Goal: Information Seeking & Learning: Learn about a topic

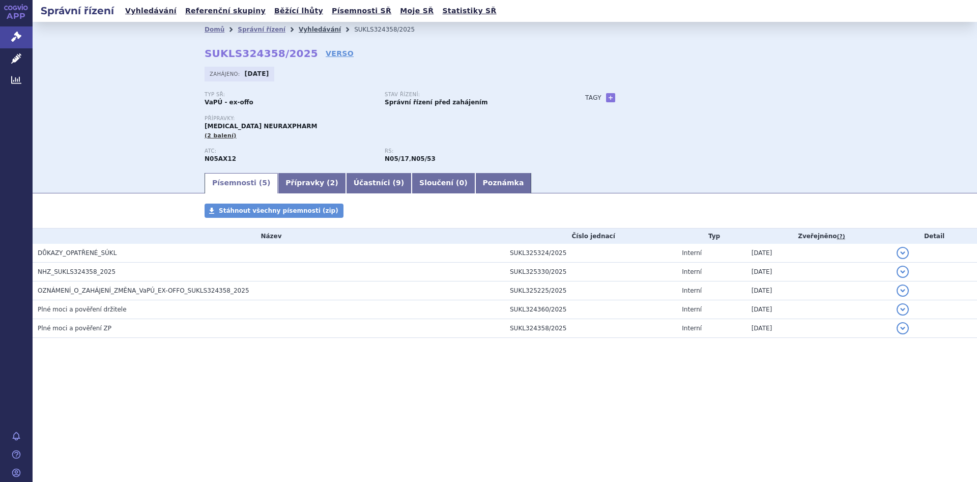
click at [304, 26] on link "Vyhledávání" at bounding box center [320, 29] width 42 height 7
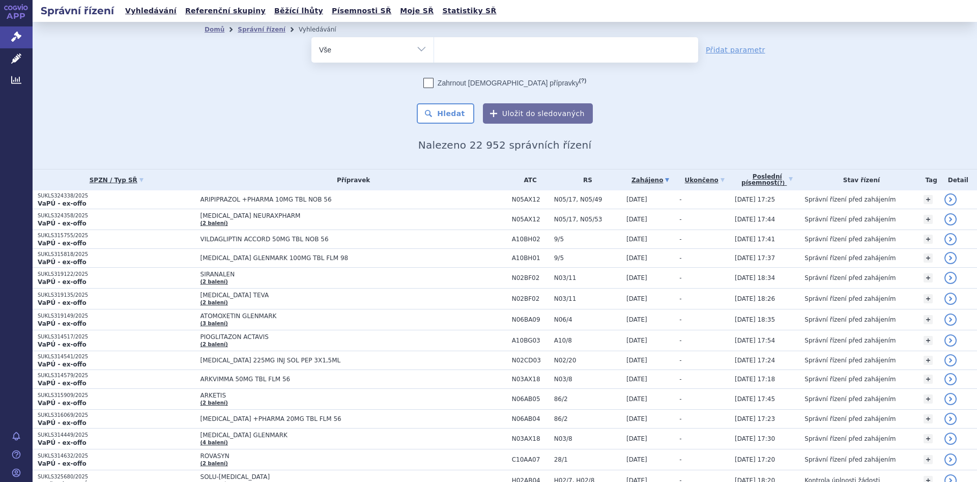
click at [482, 52] on ul at bounding box center [566, 47] width 264 height 21
click at [434, 52] on select at bounding box center [433, 49] width 1 height 25
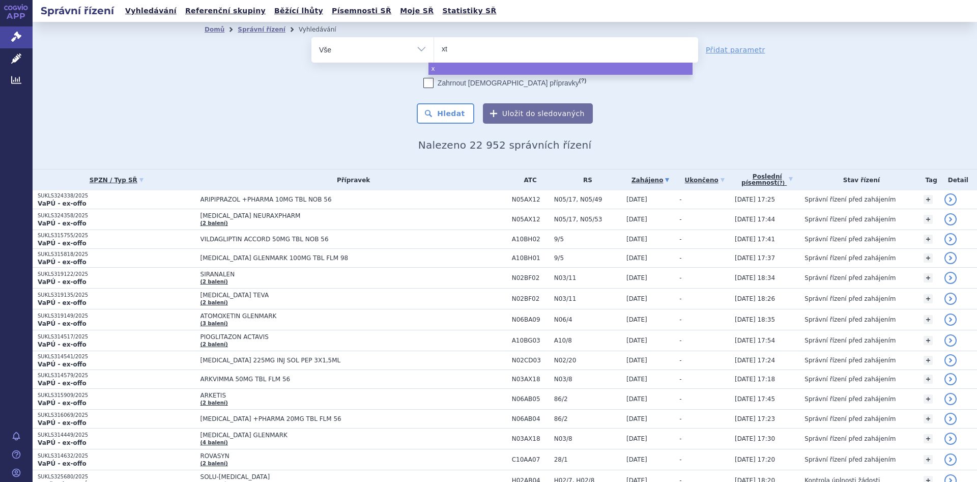
type input "xta"
type input "xtan"
type input "xtand"
type input "[MEDICAL_DATA]"
select select "[MEDICAL_DATA]"
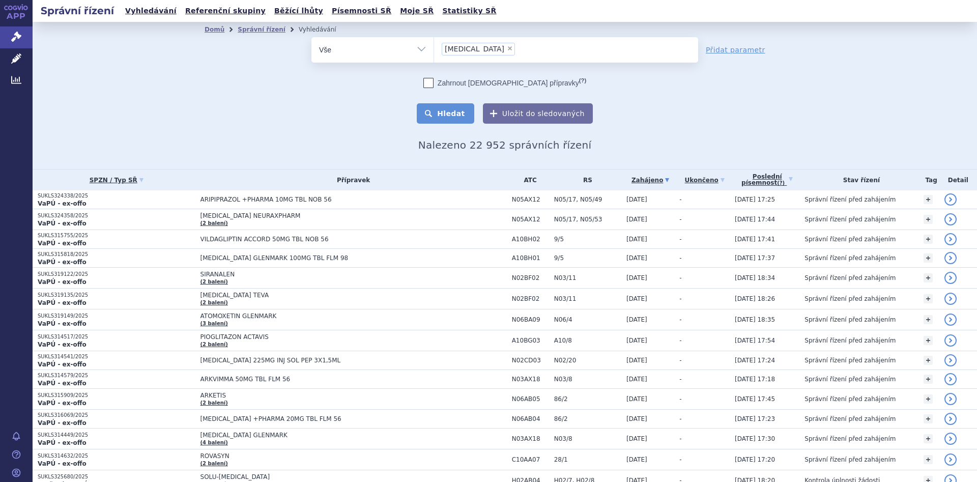
click at [453, 112] on button "Hledat" at bounding box center [445, 113] width 57 height 20
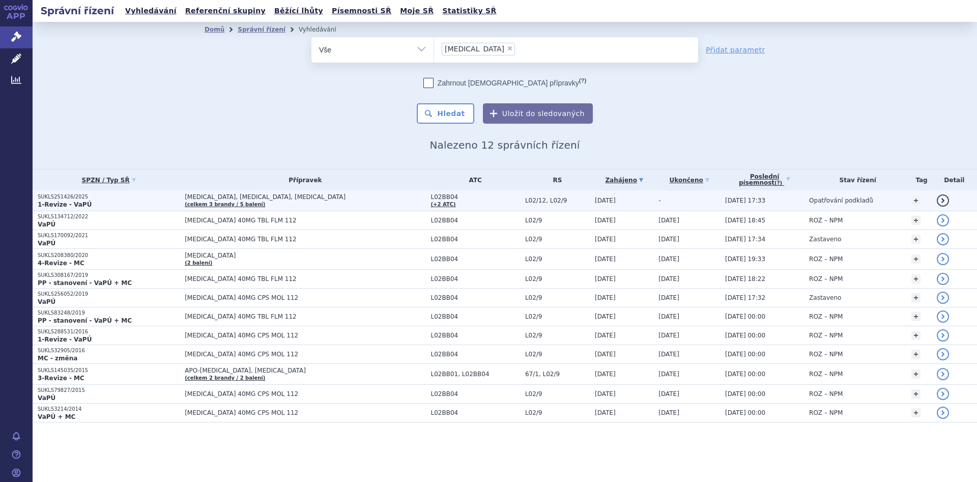
click at [145, 198] on p "SUKLS251426/2025" at bounding box center [109, 196] width 142 height 7
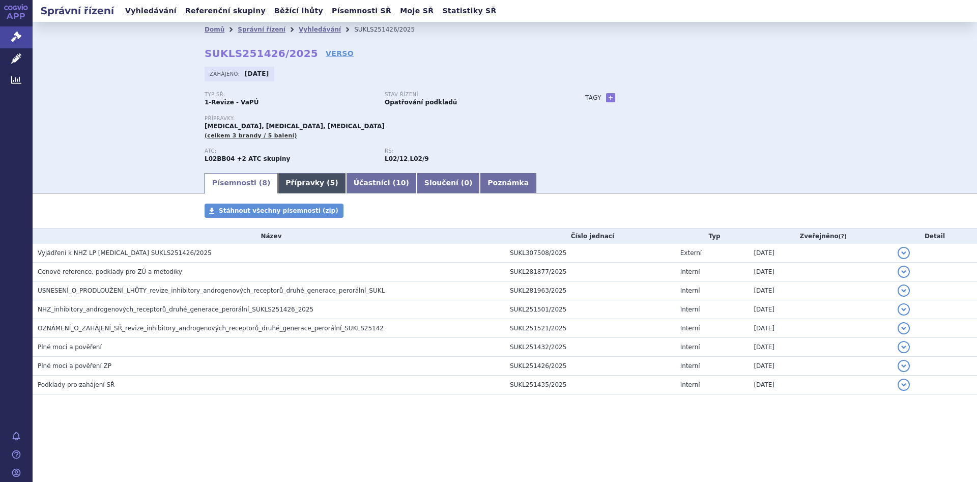
click at [294, 182] on link "Přípravky ( 5 )" at bounding box center [312, 183] width 68 height 20
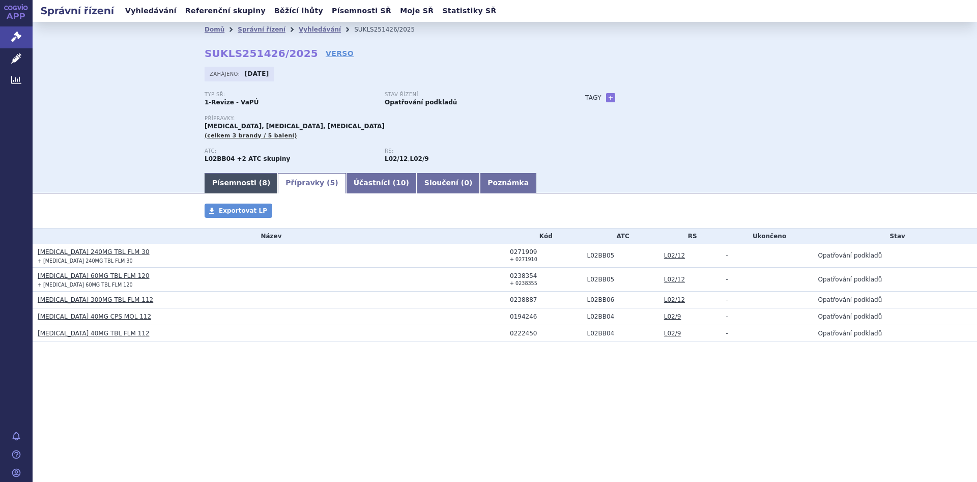
click at [224, 183] on link "Písemnosti ( 8 )" at bounding box center [240, 183] width 73 height 20
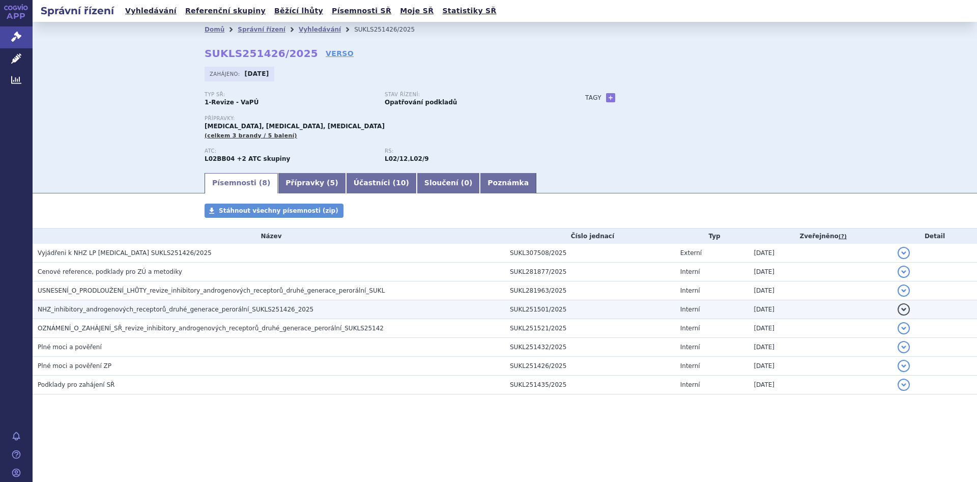
click at [120, 309] on span "NHZ_inhibitory_androgenových_receptorů_druhé_generace_perorální_SUKLS251426_2025" at bounding box center [176, 309] width 276 height 7
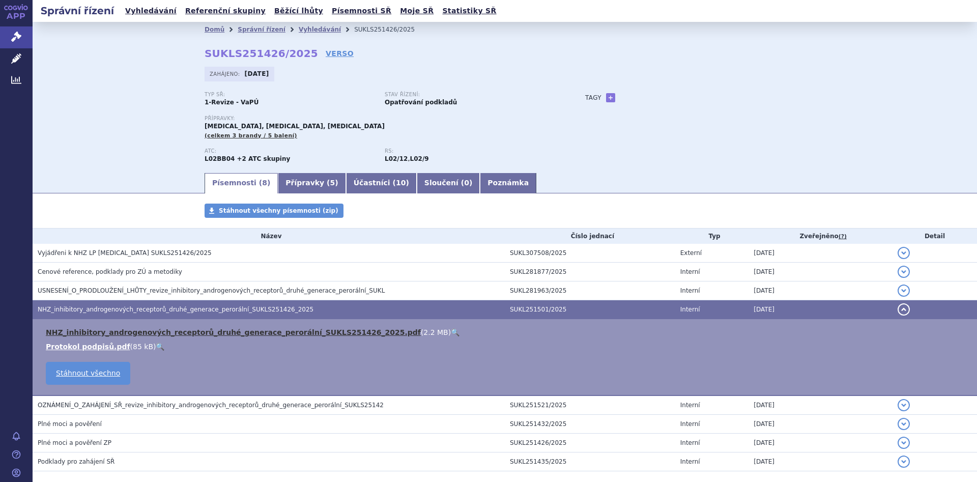
click at [121, 332] on link "NHZ_inhibitory_androgenových_receptorů_druhé_generace_perorální_SUKLS251426_202…" at bounding box center [233, 332] width 375 height 8
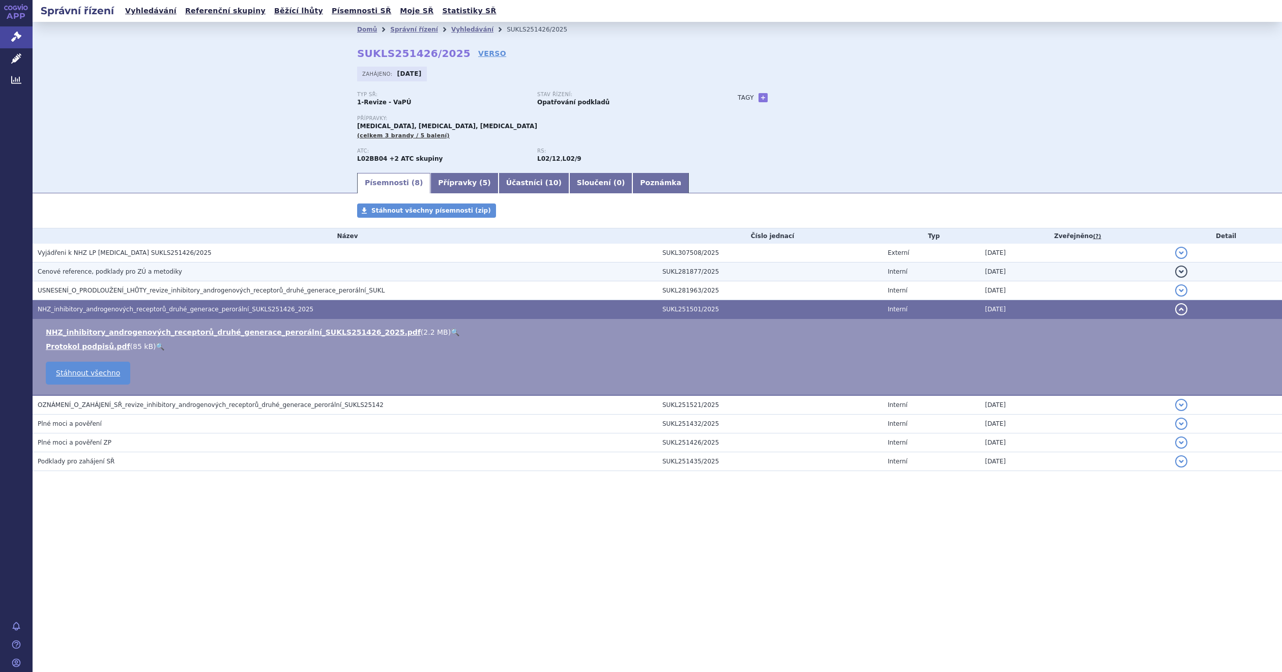
click at [98, 269] on span "Cenové reference, podklady pro ZÚ a metodiky" at bounding box center [110, 271] width 144 height 7
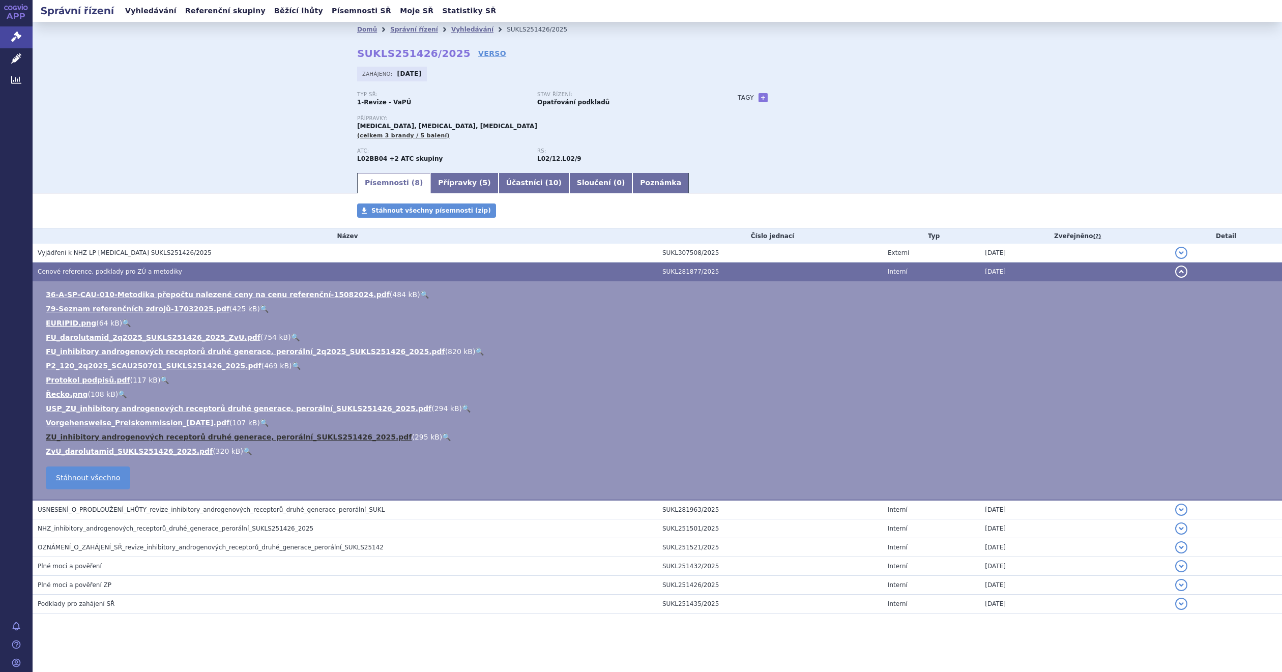
click at [72, 435] on link "ZU_inhibitory androgenových receptorů druhé generace, perorální_SUKLS251426_202…" at bounding box center [229, 437] width 366 height 8
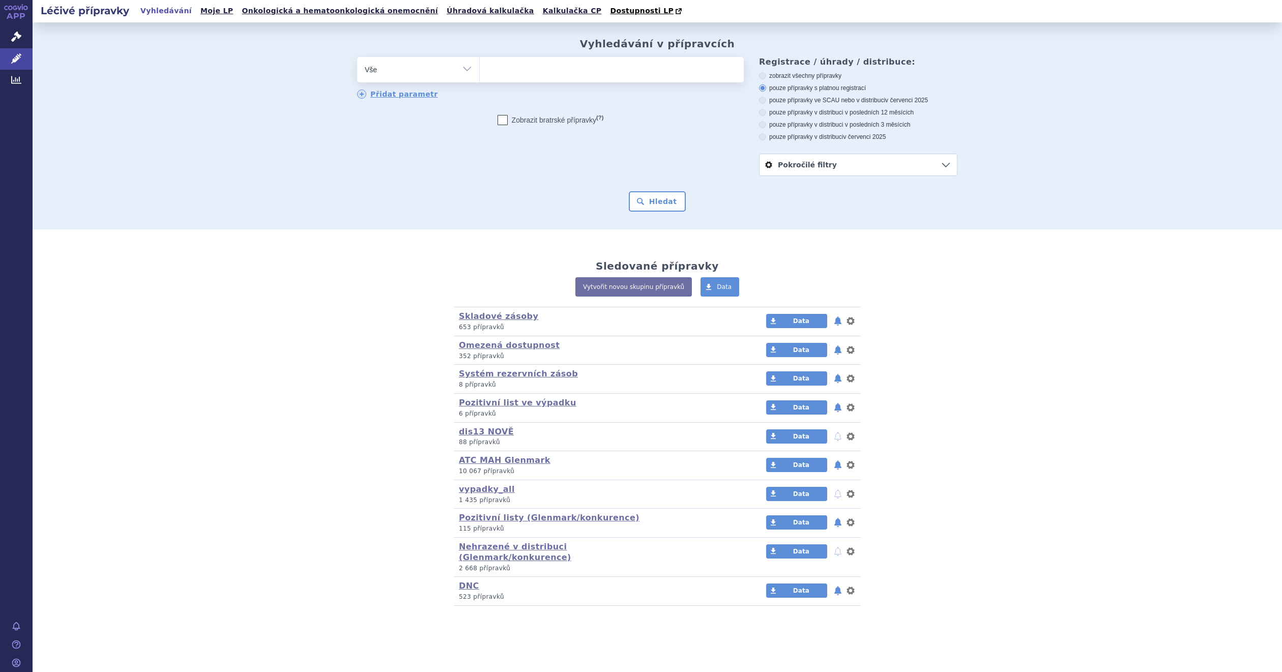
click at [577, 75] on ul at bounding box center [611, 67] width 263 height 21
click at [480, 75] on select at bounding box center [479, 68] width 1 height 25
type input "xt"
type input "xta"
type input "xtan"
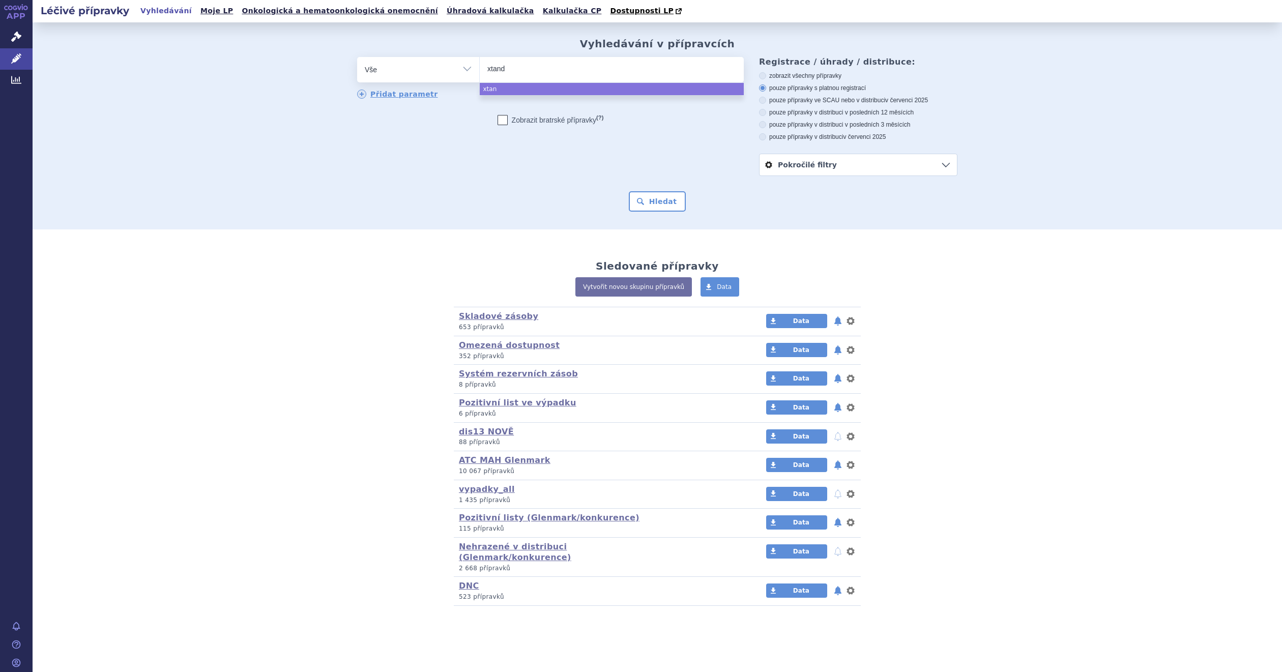
type input "[MEDICAL_DATA]"
select select "[MEDICAL_DATA]"
click at [676, 202] on button "Hledat" at bounding box center [657, 201] width 57 height 20
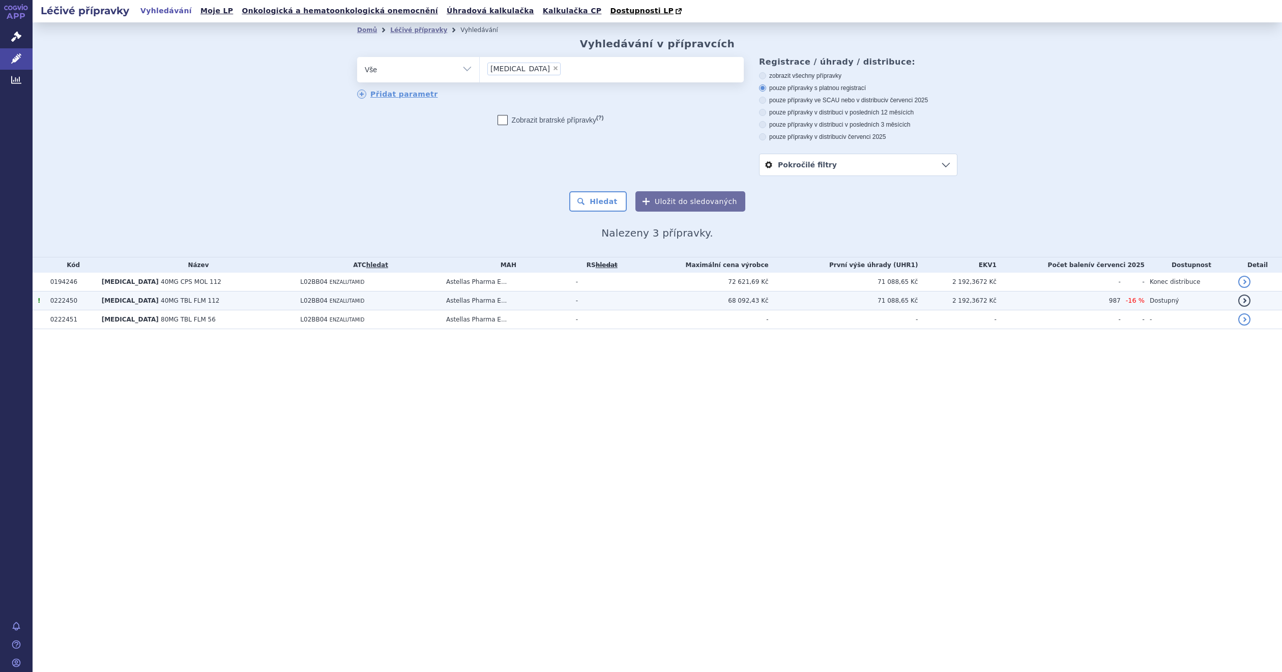
click at [1149, 302] on td "Dostupný" at bounding box center [1188, 300] width 88 height 19
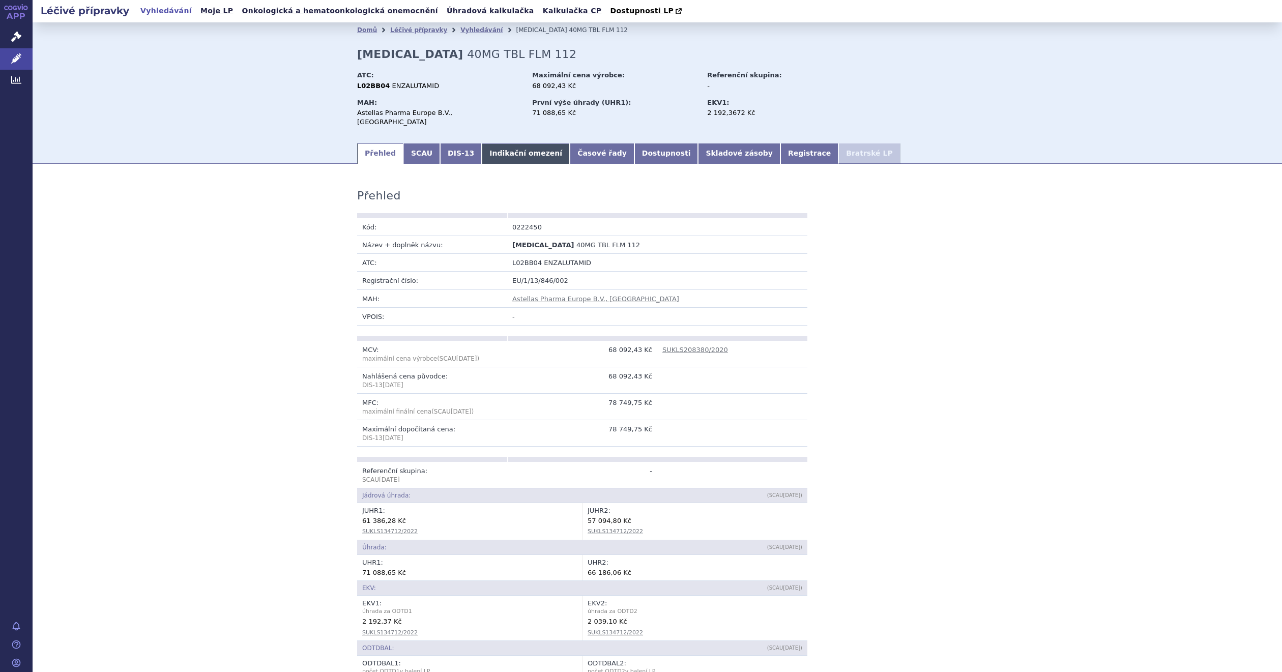
click at [484, 143] on link "Indikační omezení" at bounding box center [526, 153] width 88 height 20
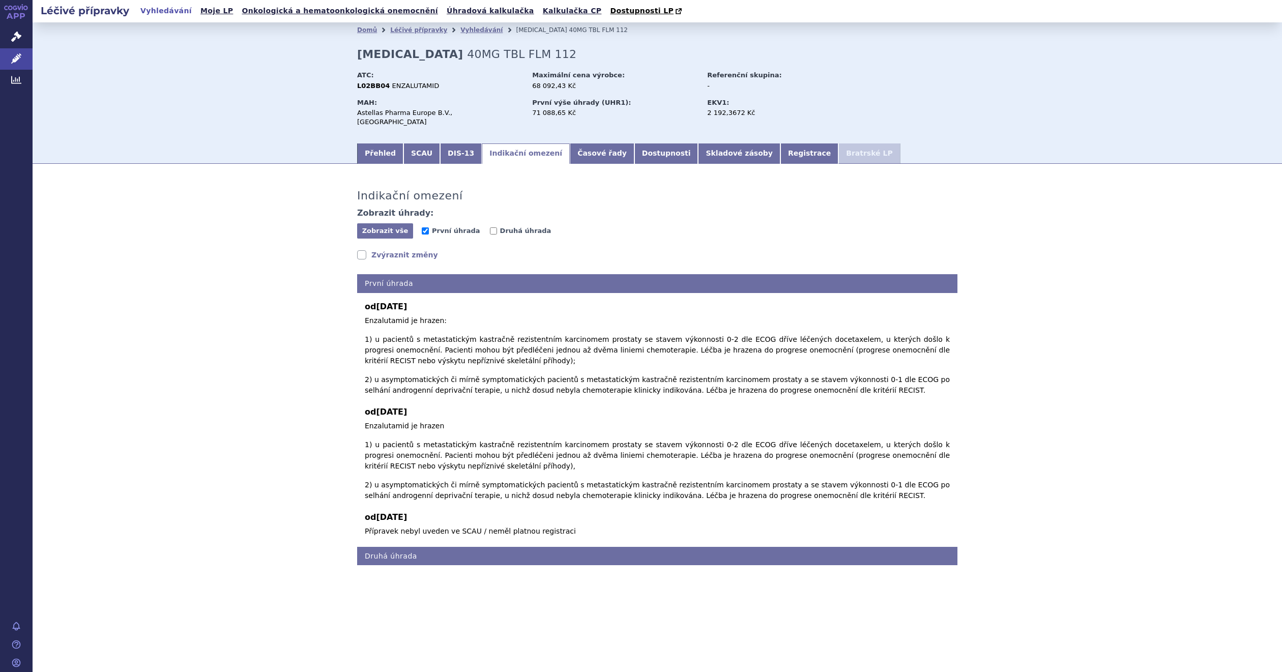
click at [380, 250] on link "Zvýraznit změny" at bounding box center [397, 255] width 81 height 10
click at [1136, 318] on div "Indikační omezení Zobrazit úhrady: Zobrazit vše Skrýt vše První úhrada Druhá úh…" at bounding box center [657, 370] width 1249 height 392
click at [574, 145] on link "Časové řady" at bounding box center [602, 153] width 65 height 20
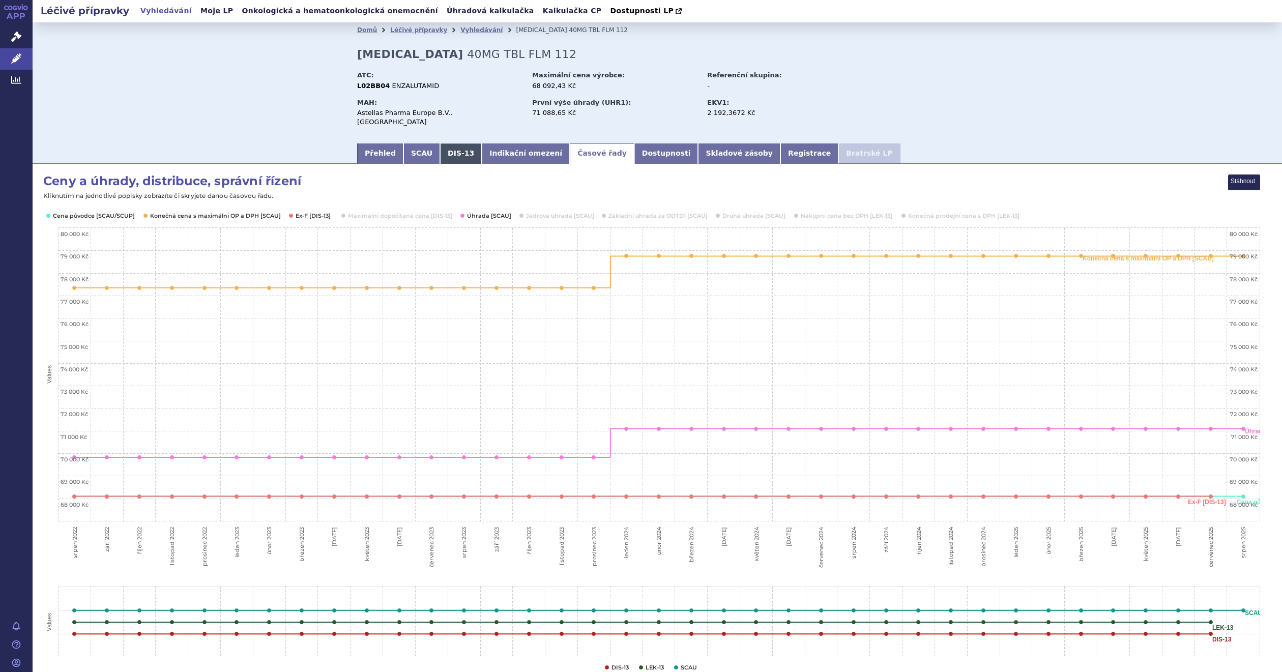
click at [441, 145] on link "DIS-13" at bounding box center [461, 153] width 42 height 20
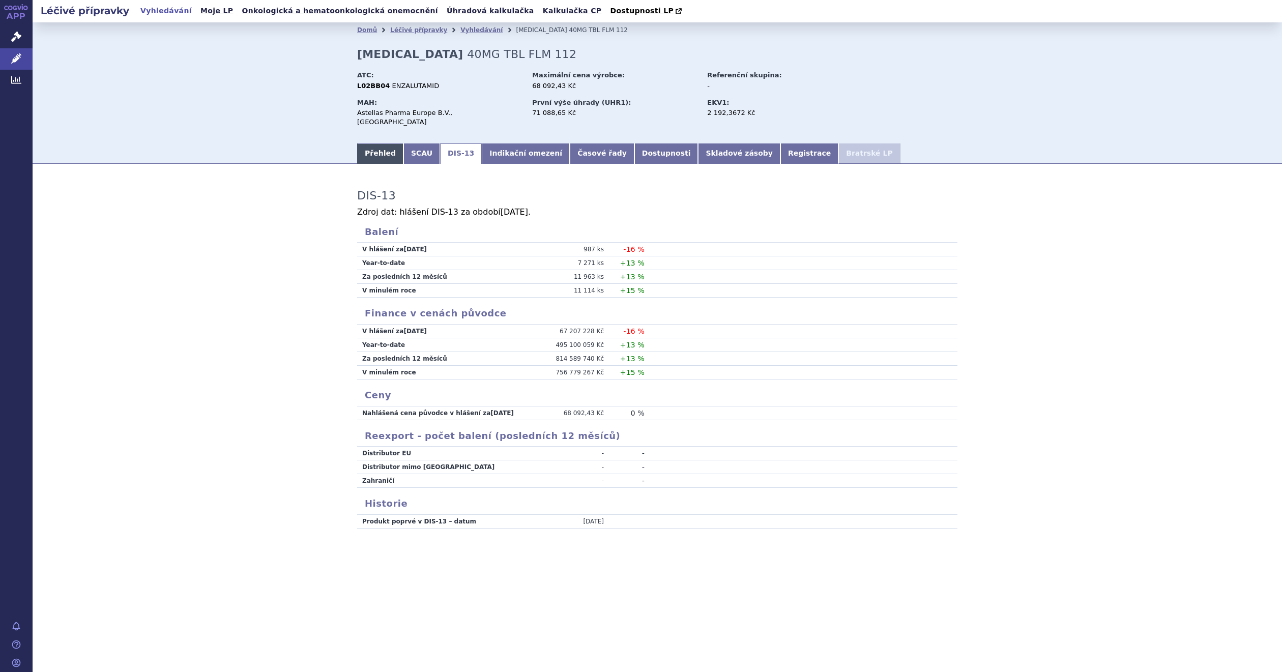
click at [368, 146] on link "Přehled" at bounding box center [380, 153] width 46 height 20
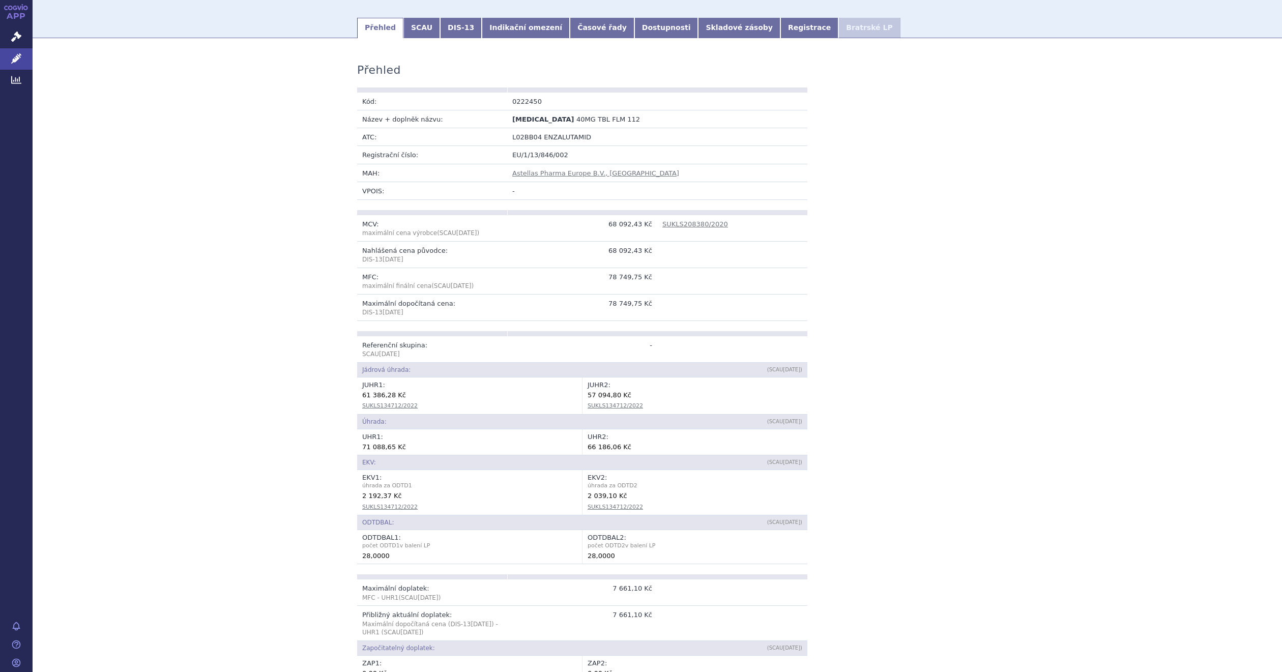
scroll to position [153, 0]
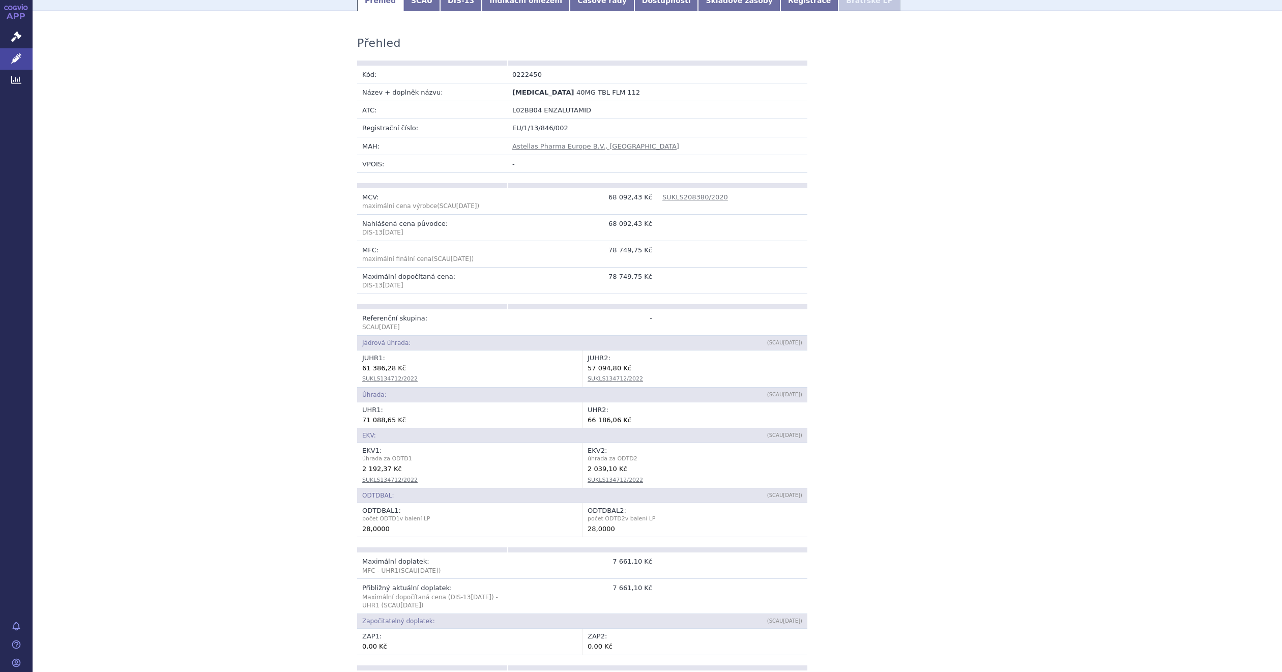
click at [876, 399] on div "Přehled Kód: 0222450 Název + doplněk názvu: XTANDI 40MG TBL FLM 112 ATC: L02BB0…" at bounding box center [657, 559] width 641 height 1076
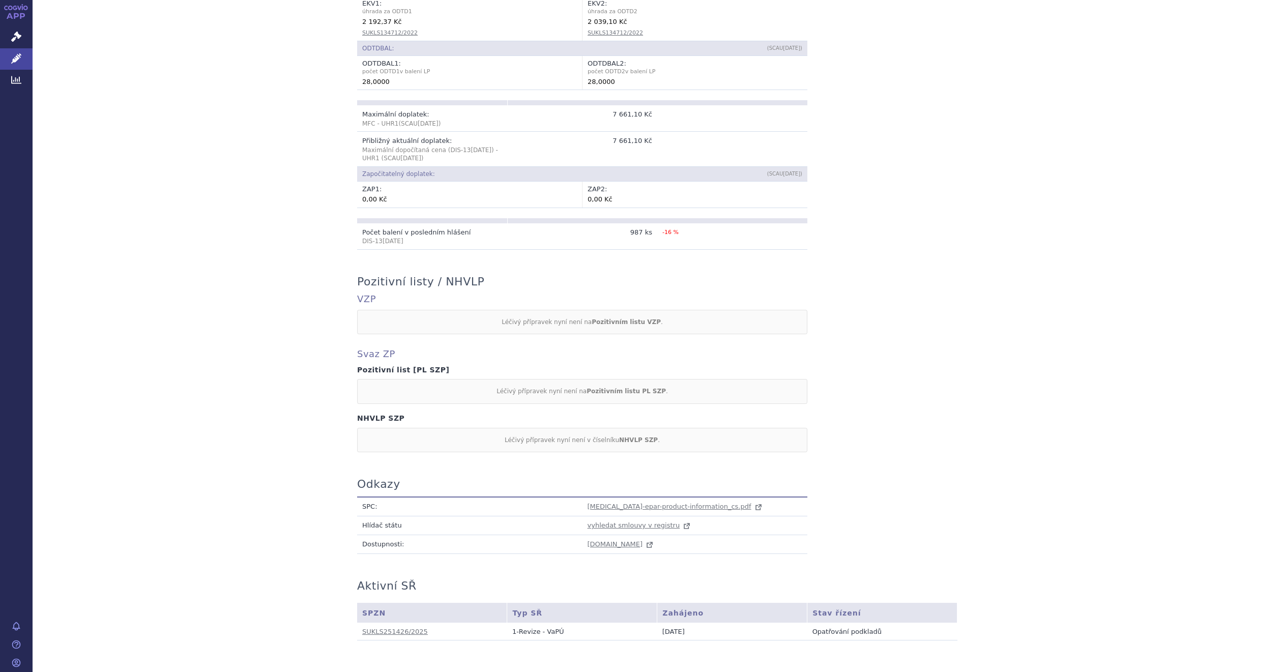
scroll to position [610, 0]
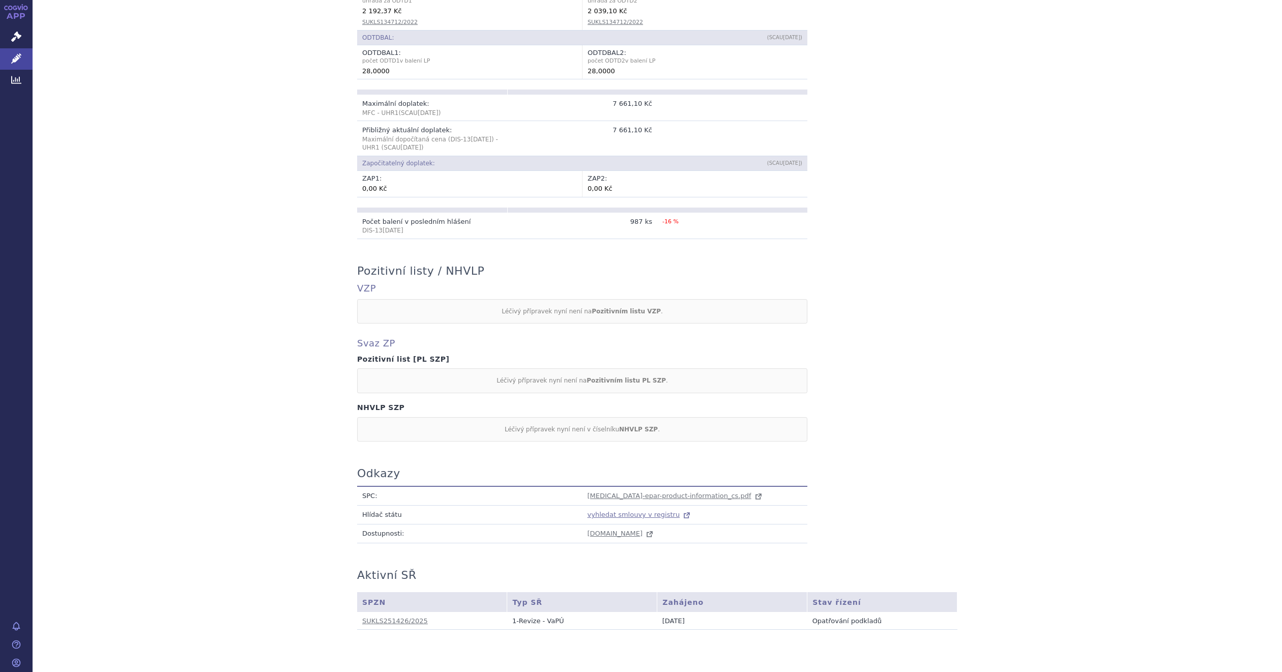
click at [653, 511] on span "vyhledat smlouvy v registru" at bounding box center [633, 515] width 93 height 8
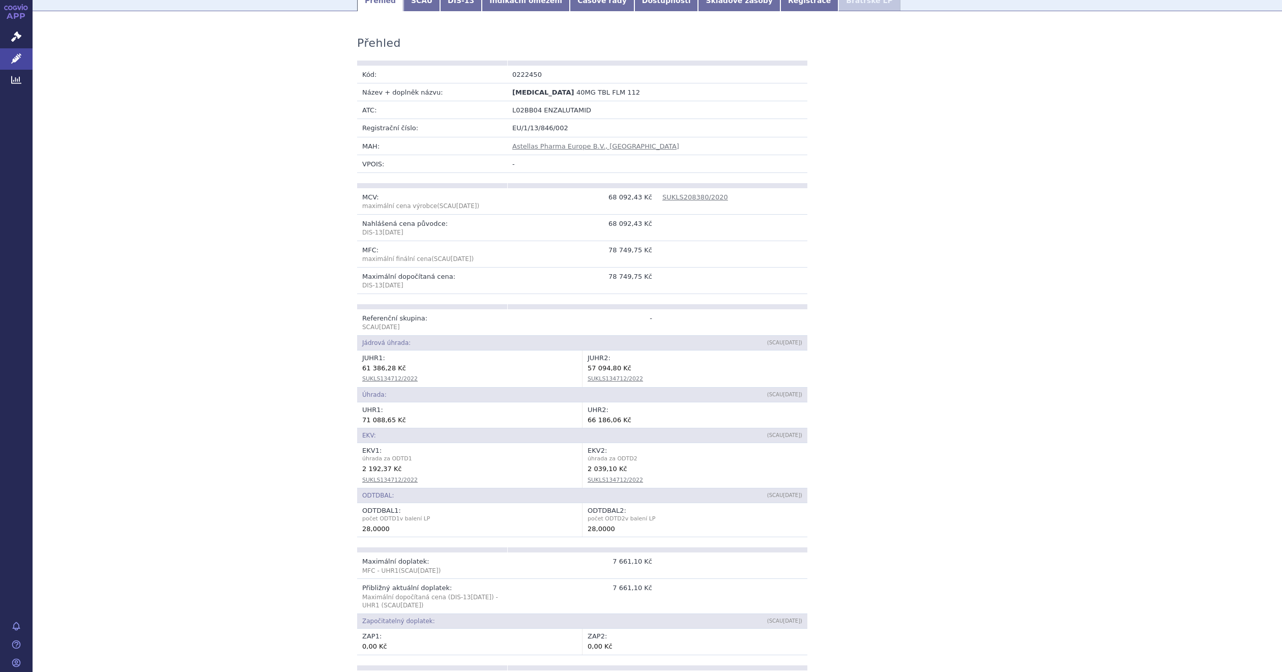
scroll to position [0, 0]
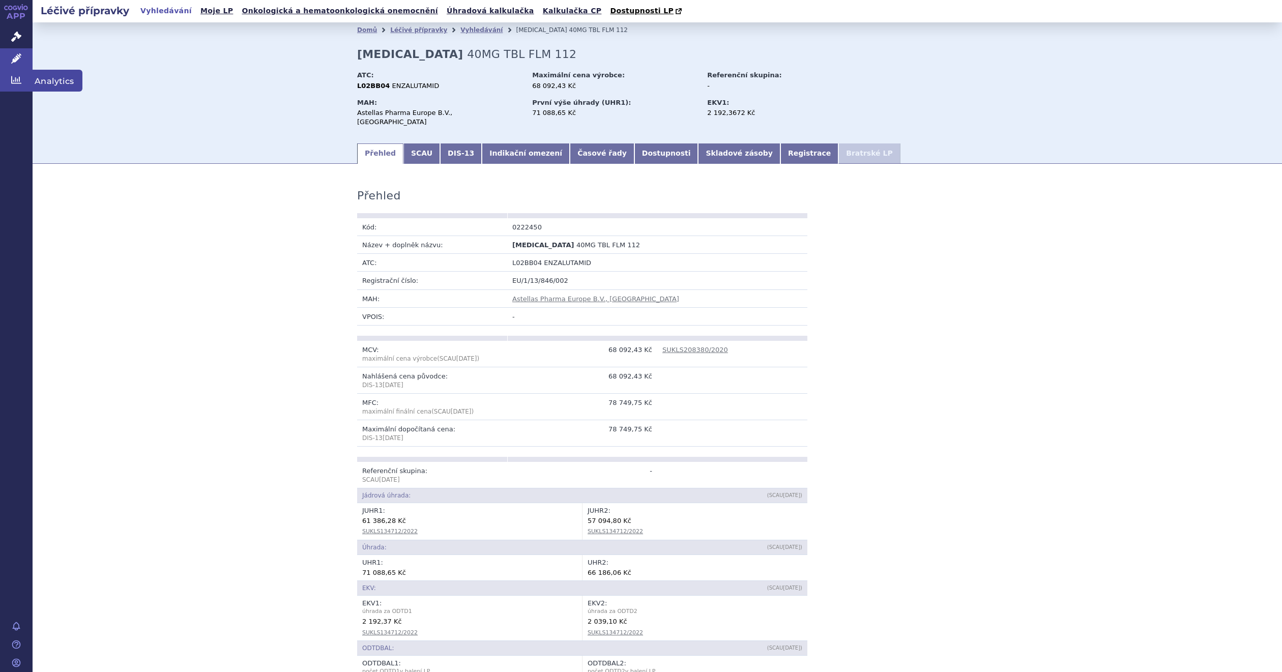
click at [49, 81] on span "Analytics" at bounding box center [58, 80] width 50 height 21
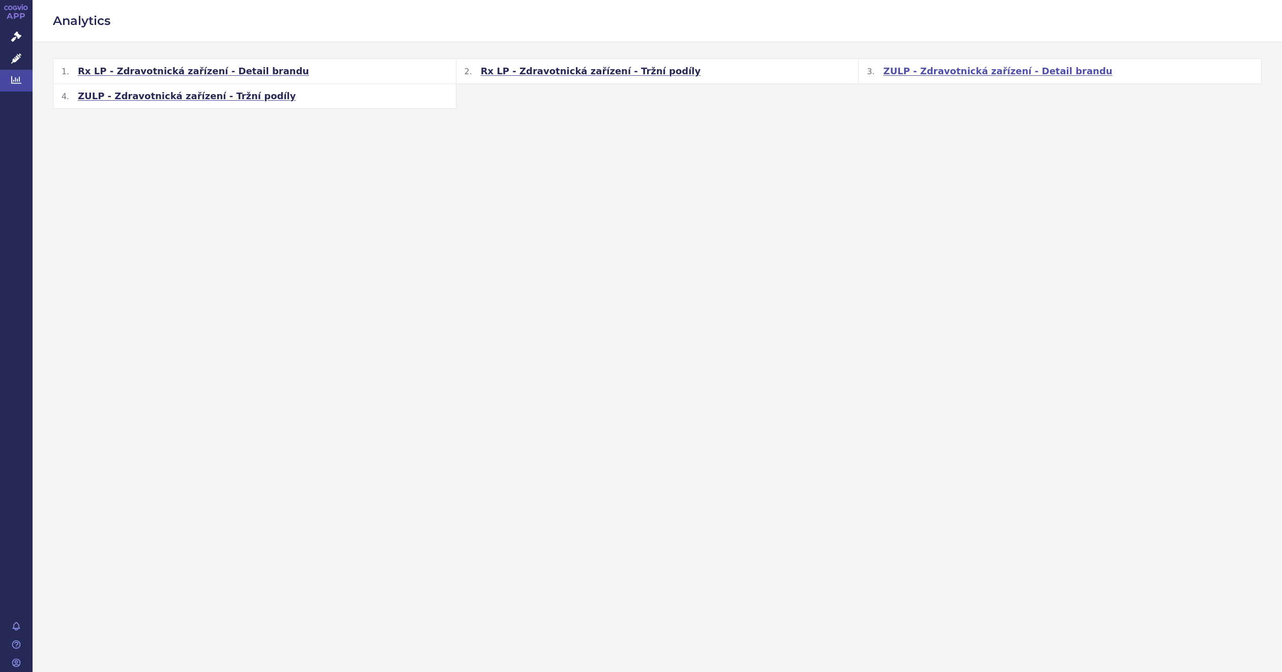
click at [924, 72] on span "ZULP - Zdravotnická zařízení - Detail brandu" at bounding box center [997, 71] width 229 height 12
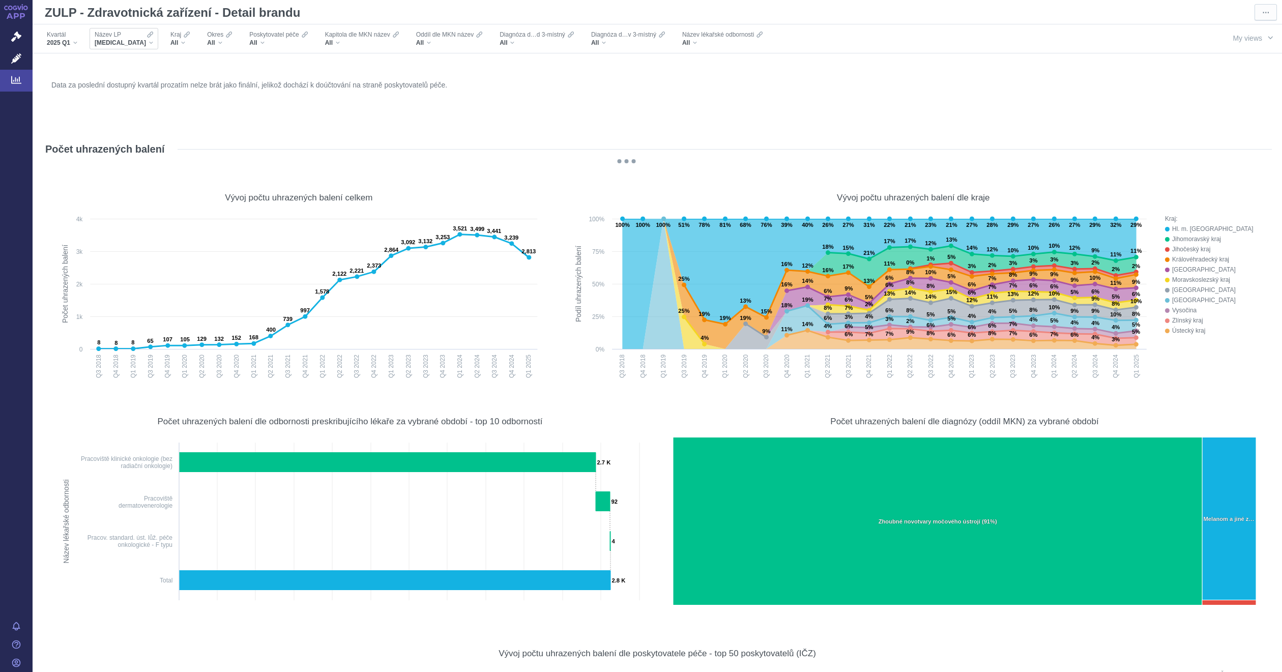
click at [126, 42] on div "BAVENCIO" at bounding box center [124, 43] width 58 height 8
type input "xtan"
click at [108, 75] on span "XTANDI" at bounding box center [146, 77] width 106 height 14
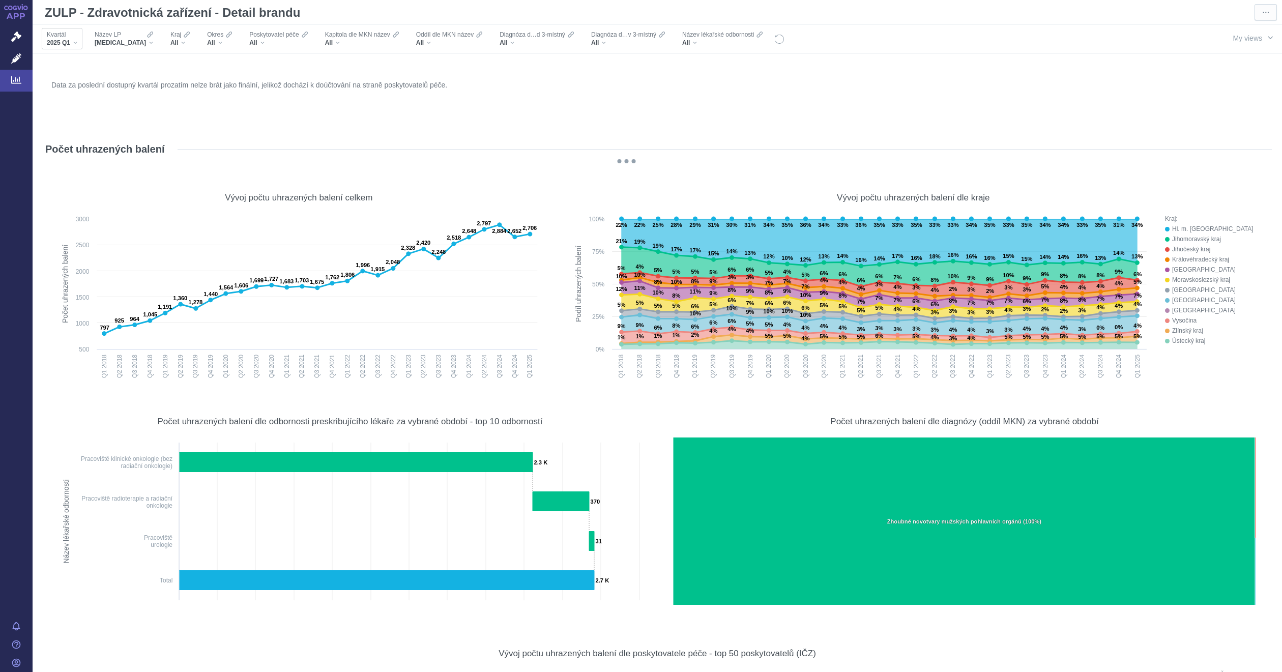
click at [69, 40] on span "2025 Q1" at bounding box center [58, 43] width 23 height 8
click at [63, 75] on span "All (29)" at bounding box center [65, 78] width 21 height 7
click at [62, 75] on input "All (29)" at bounding box center [58, 76] width 7 height 7
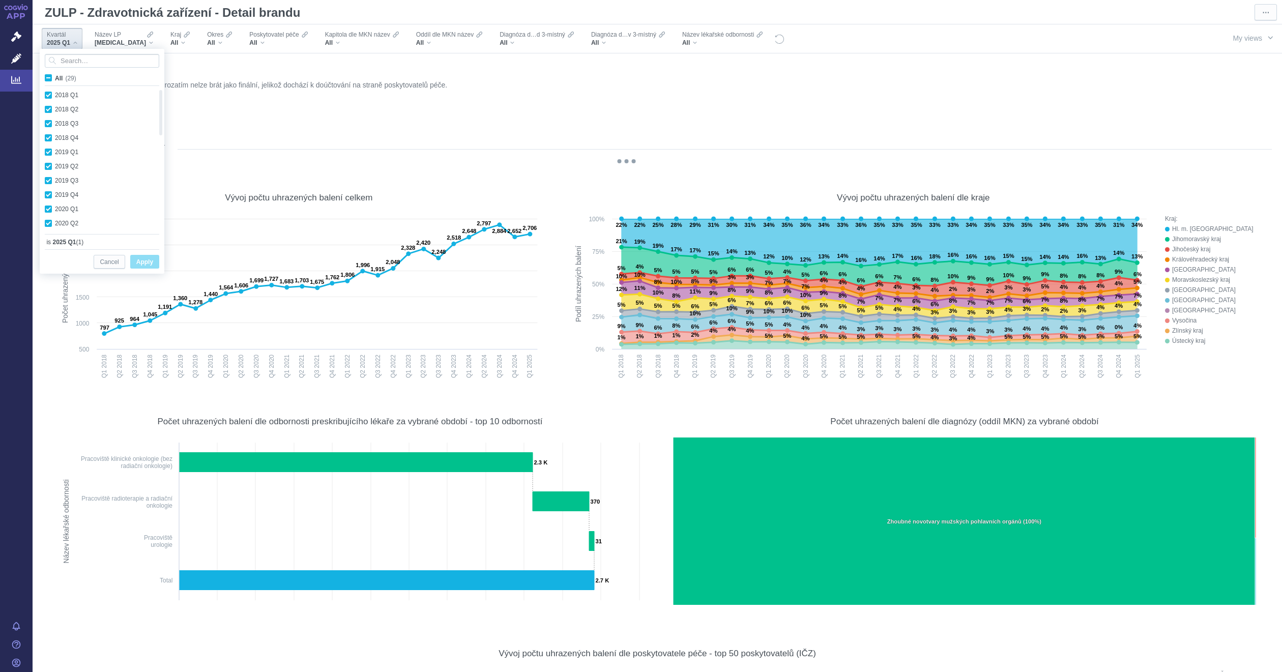
checkbox input "true"
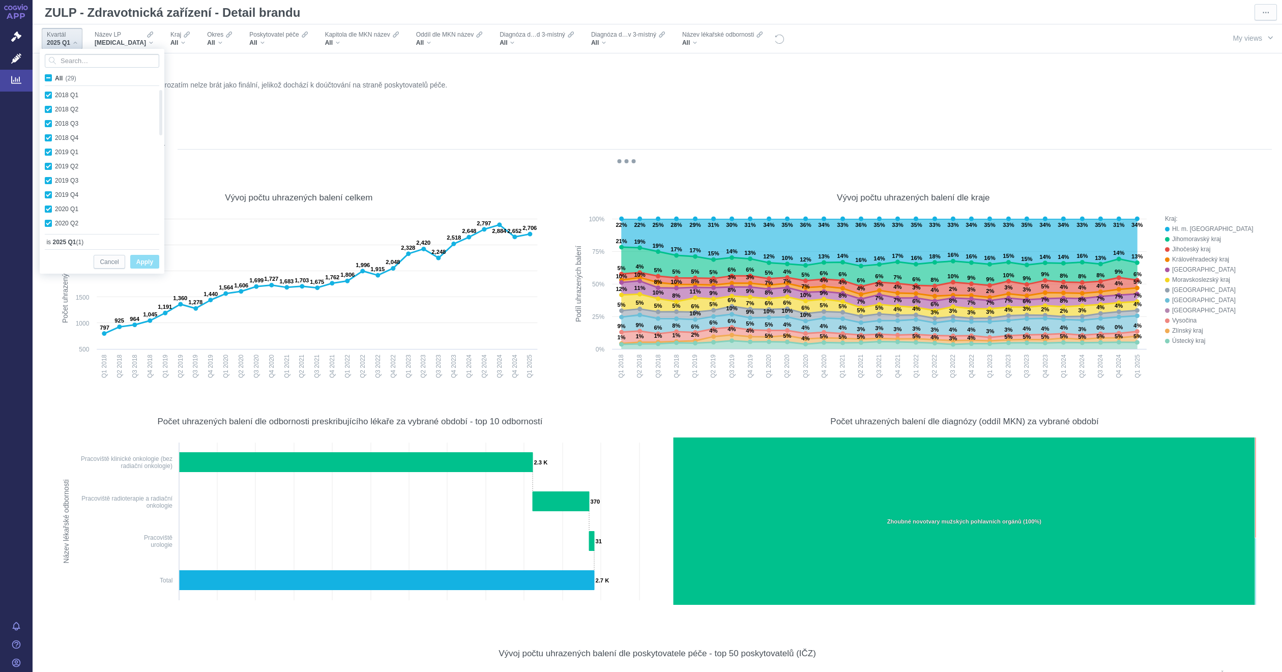
checkbox input "true"
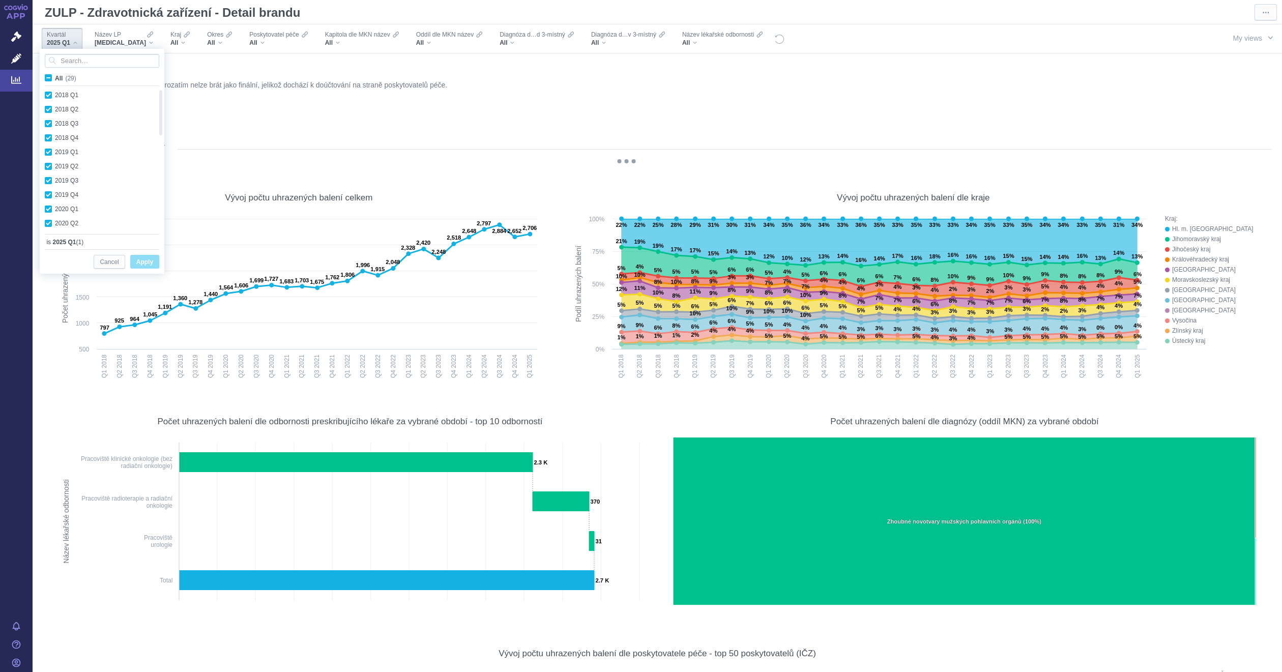
checkbox input "true"
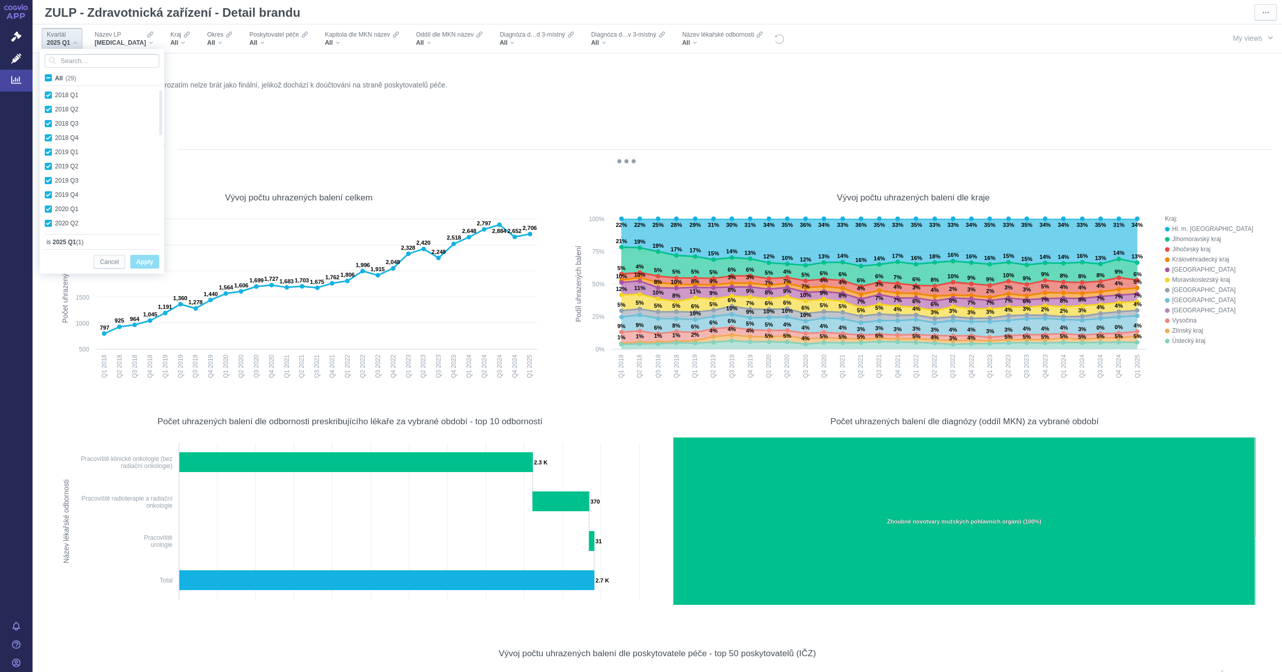
checkbox input "true"
click at [139, 261] on span "Apply" at bounding box center [144, 262] width 17 height 13
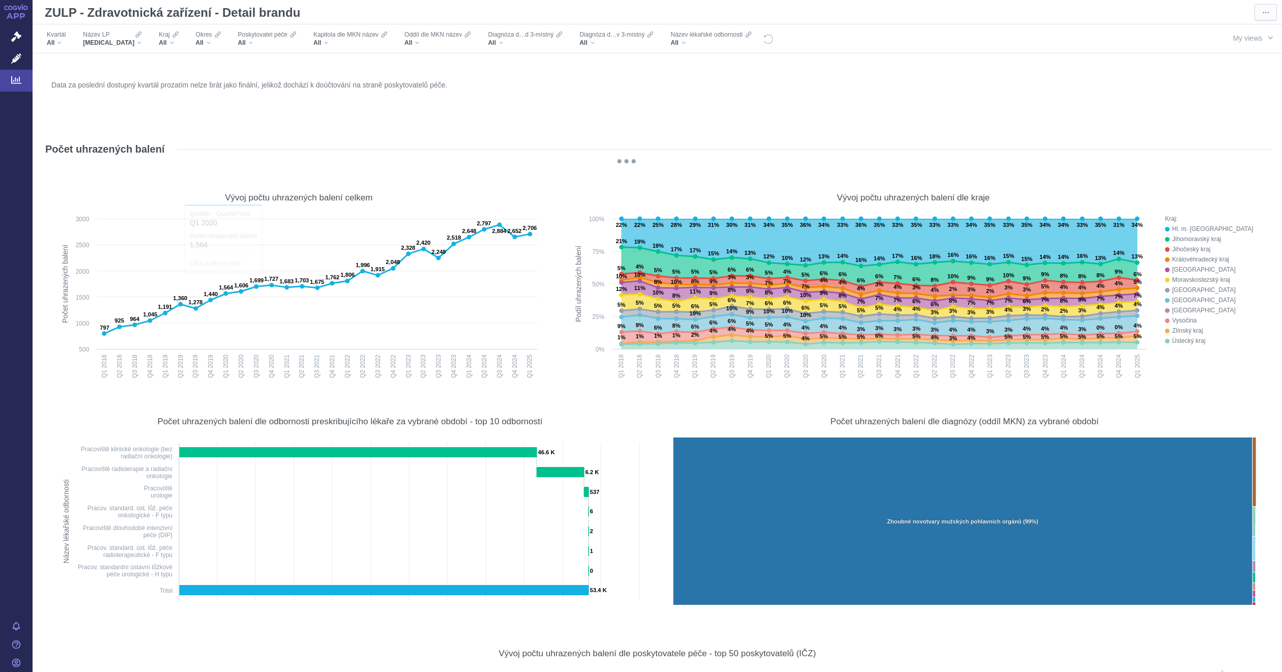
click at [489, 98] on div "Data za poslední dostupný kvartál prozatím nelze brát jako finální, jelikož doc…" at bounding box center [657, 102] width 1217 height 49
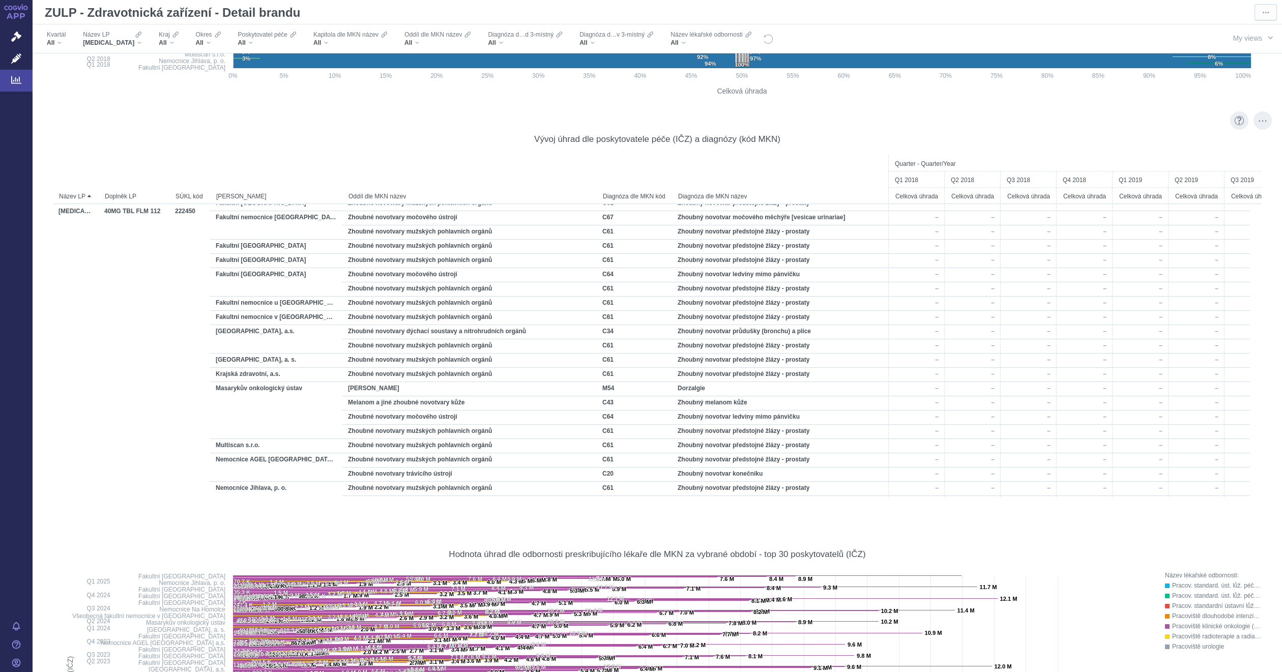
scroll to position [9078, 0]
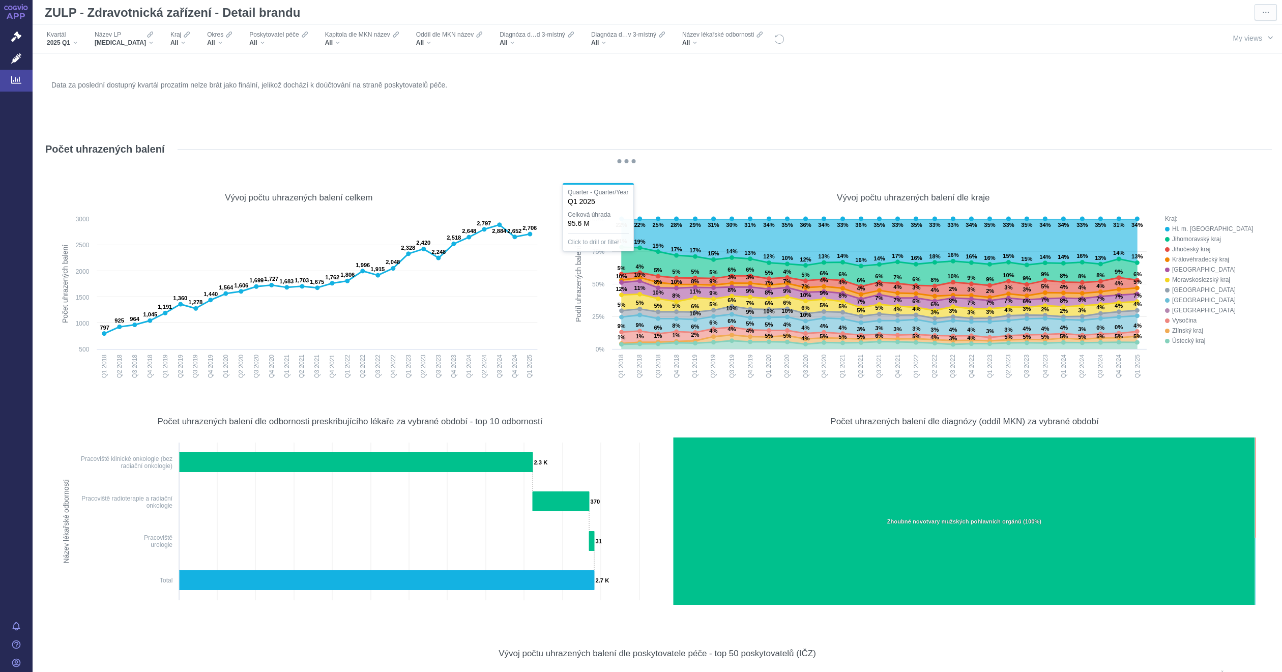
scroll to position [6660, 0]
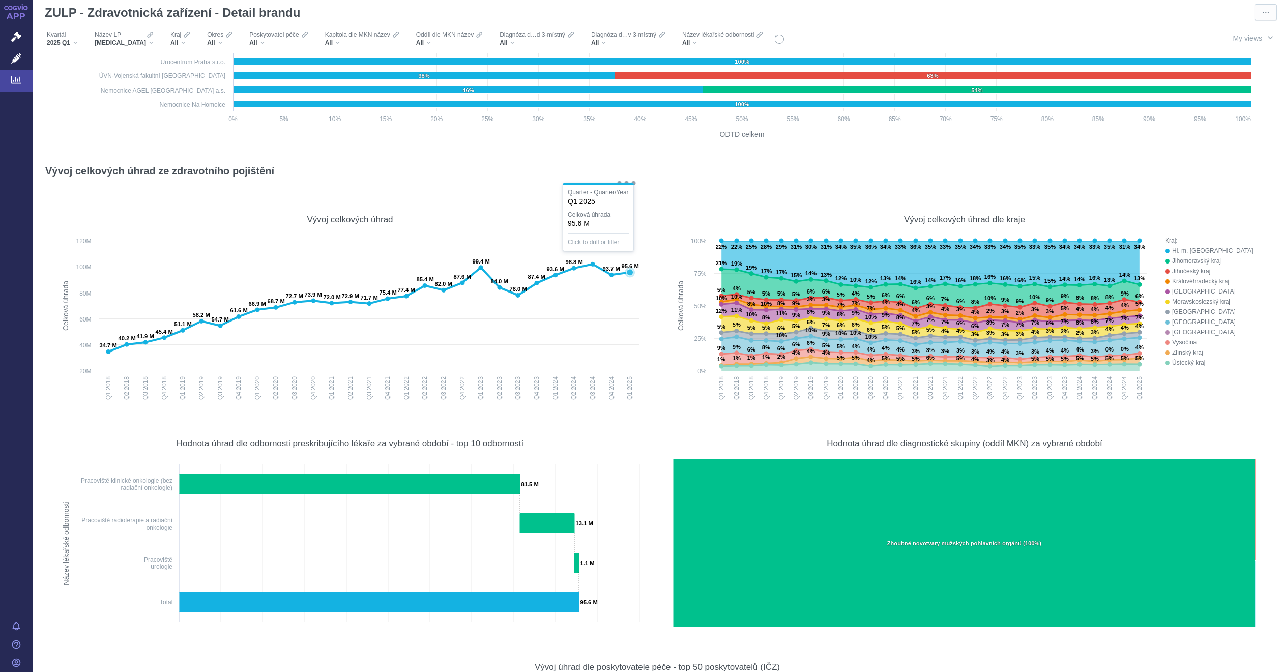
click at [629, 269] on icon at bounding box center [630, 272] width 7 height 7
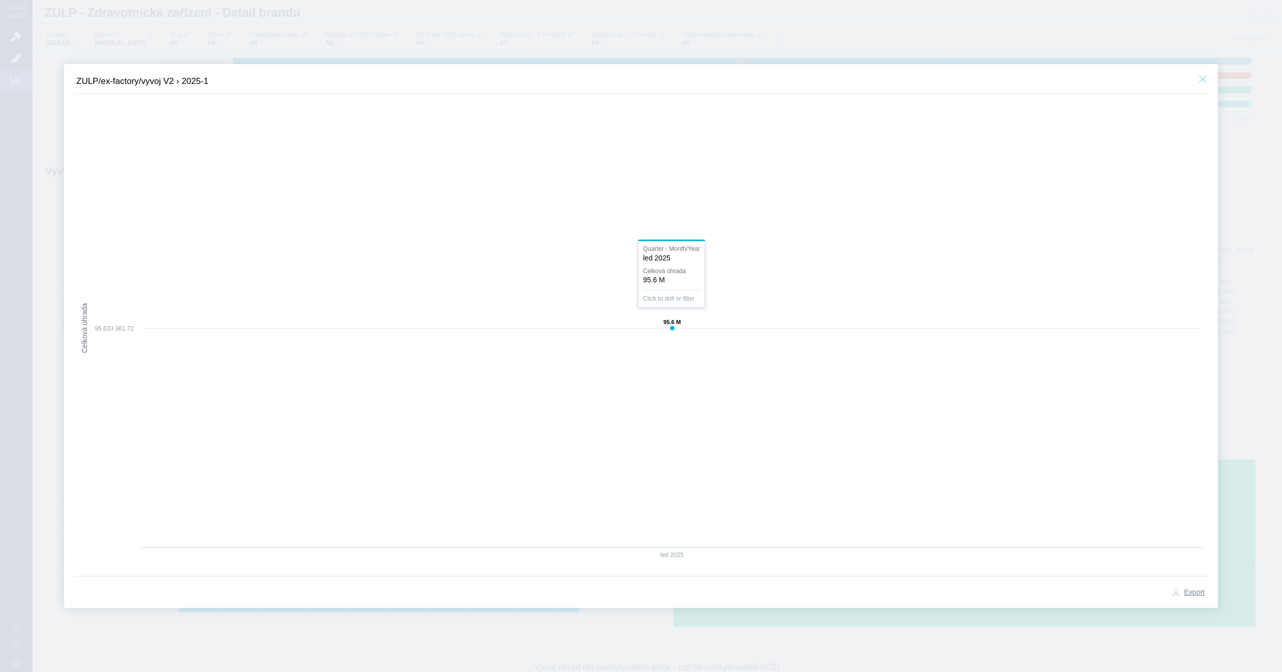
click at [1199, 79] on button "button" at bounding box center [1202, 79] width 16 height 15
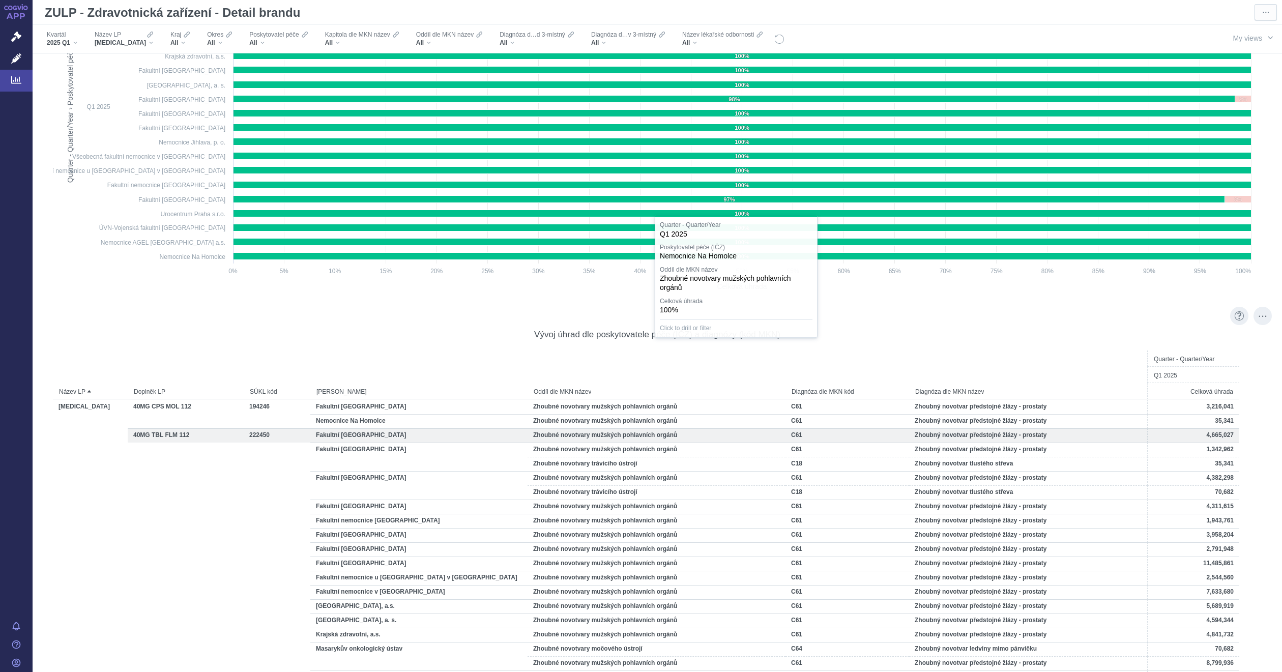
scroll to position [8720, 0]
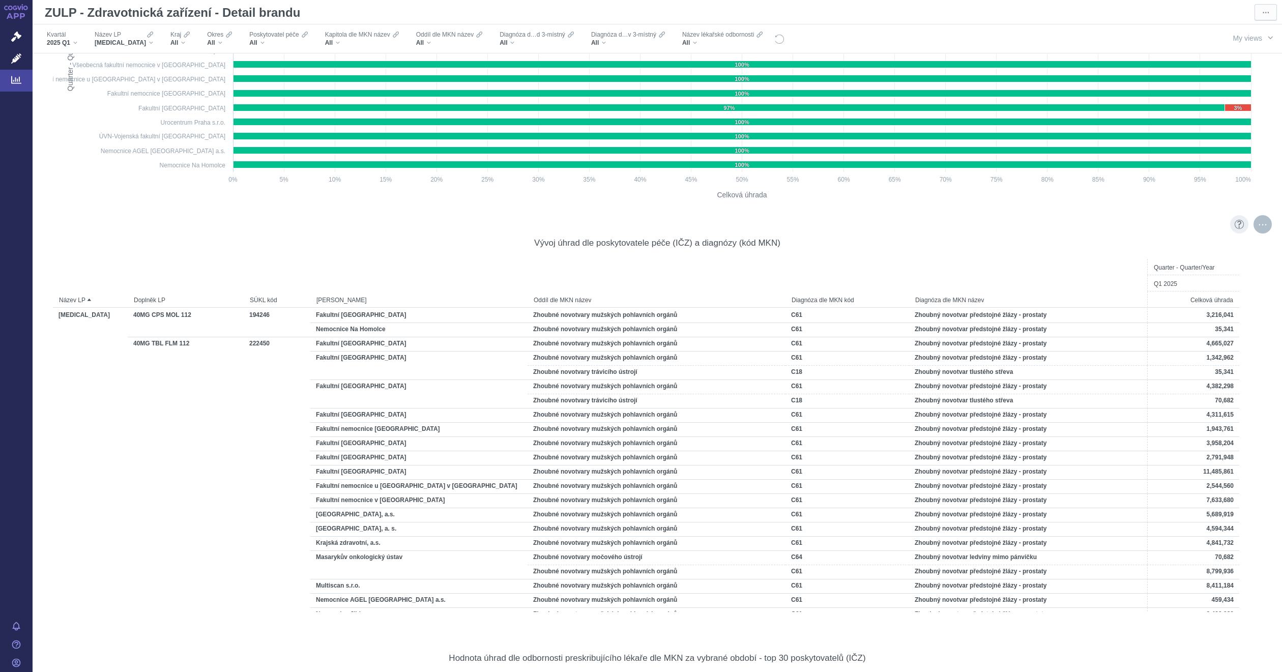
click at [1253, 223] on div "More actions" at bounding box center [1262, 224] width 18 height 18
click at [1172, 246] on span "Export" at bounding box center [1167, 247] width 111 height 10
click at [1162, 284] on div "Formatted (XLSX)" at bounding box center [1168, 286] width 127 height 13
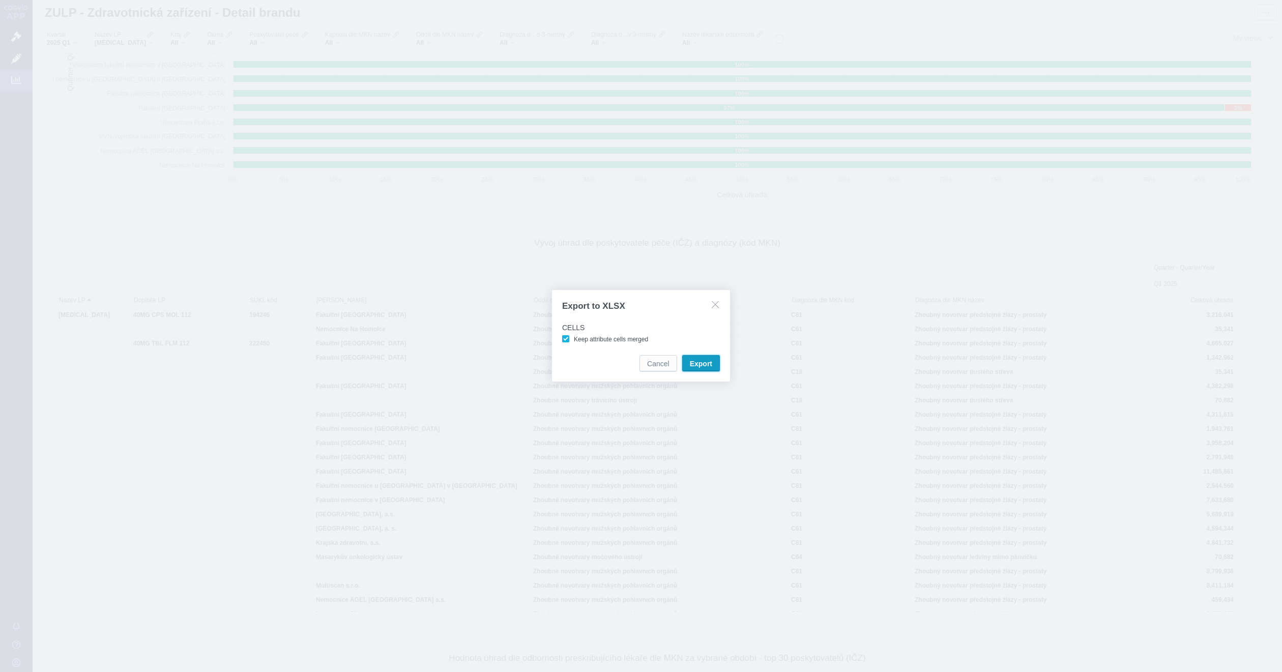
click at [706, 362] on span "Export" at bounding box center [701, 364] width 22 height 10
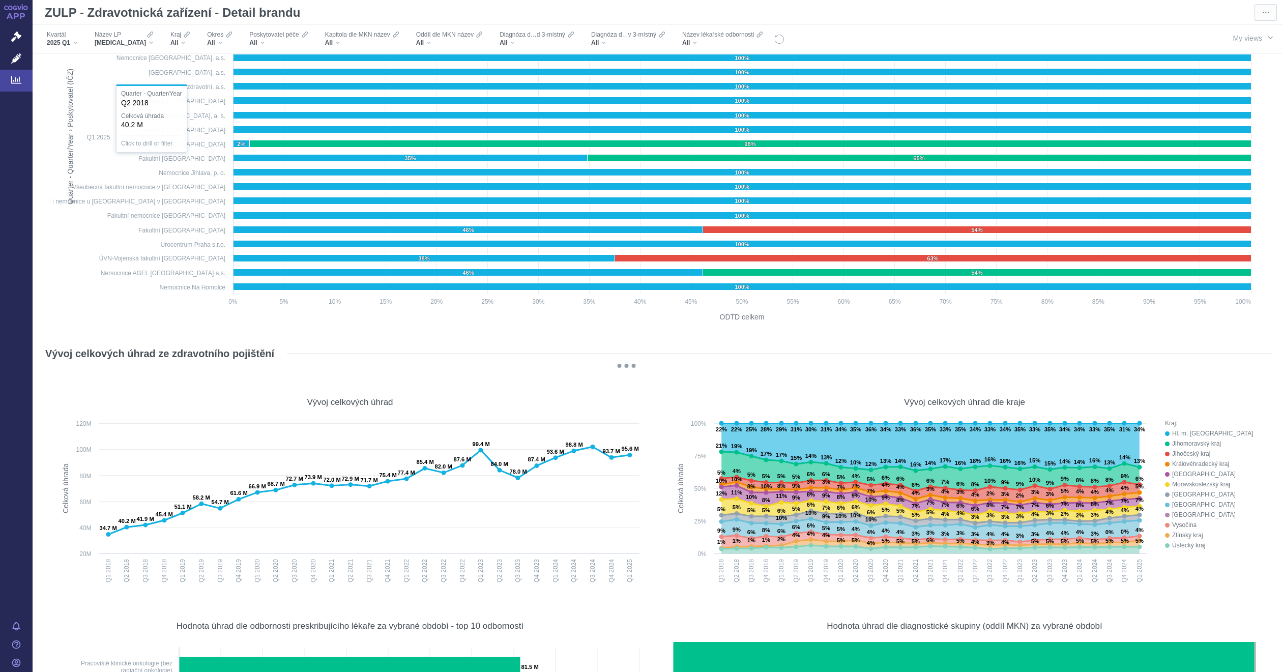
scroll to position [6431, 0]
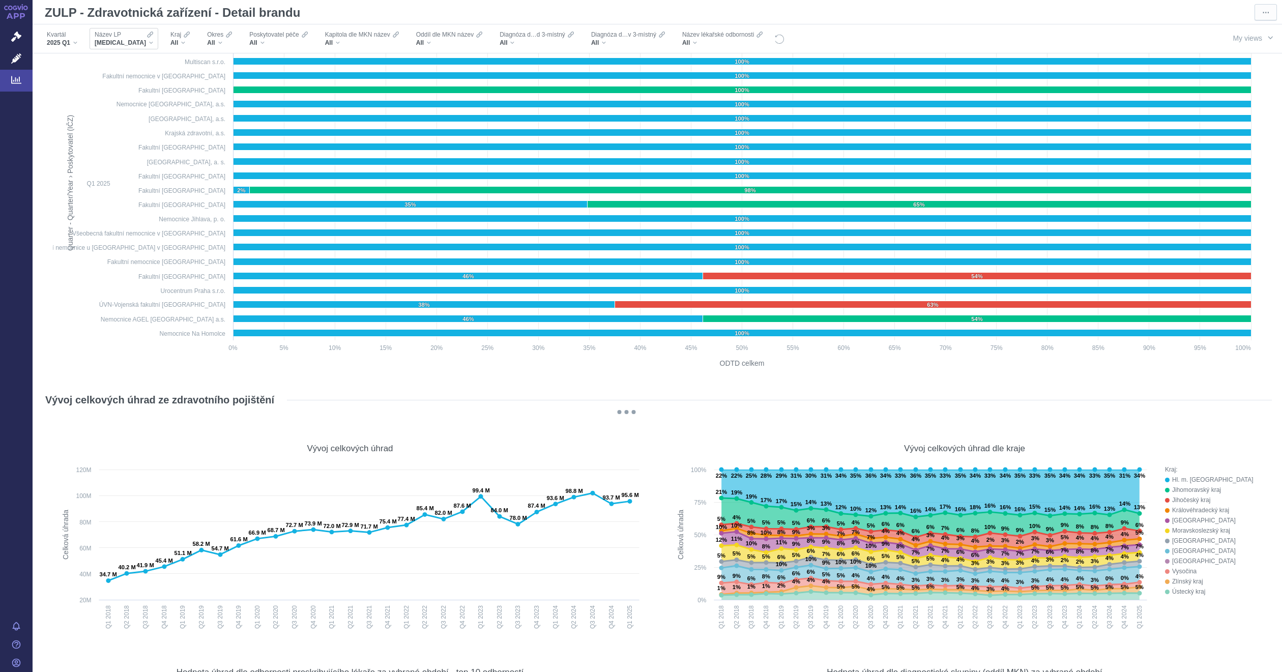
click at [116, 43] on span "XTANDI" at bounding box center [120, 43] width 51 height 8
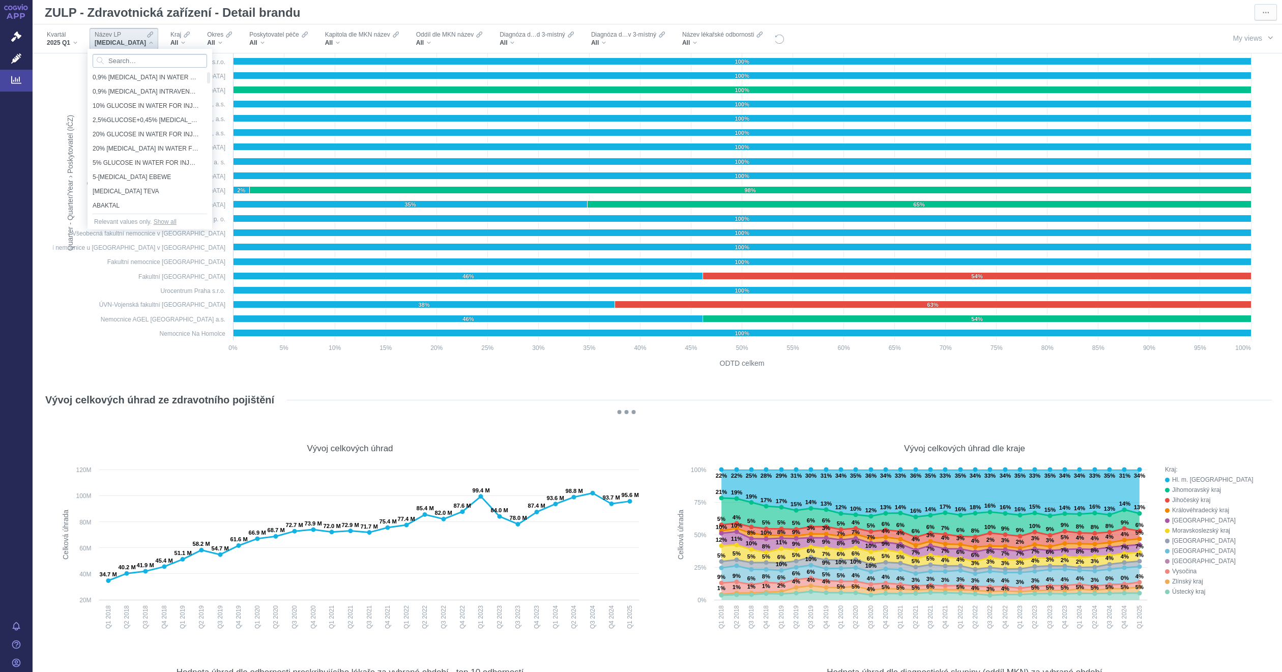
click at [131, 61] on input "Search attribute values" at bounding box center [150, 61] width 114 height 14
type input "reves"
click at [111, 75] on span "REVESTIVE" at bounding box center [146, 77] width 106 height 14
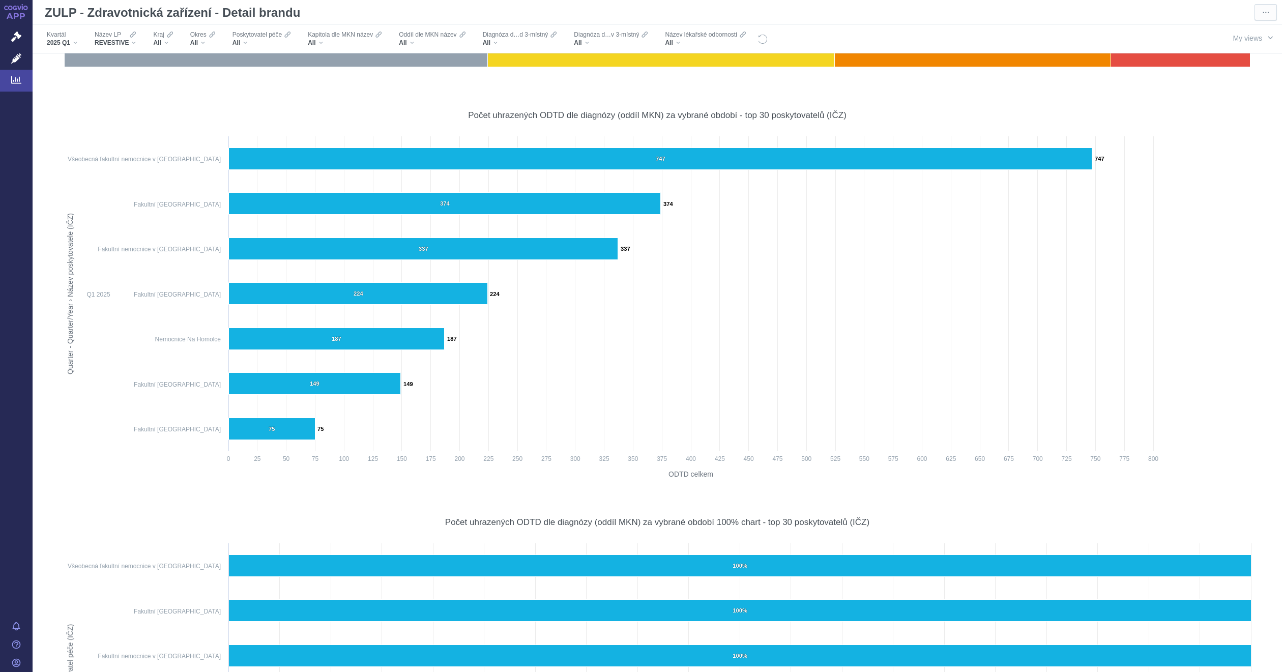
scroll to position [0, 0]
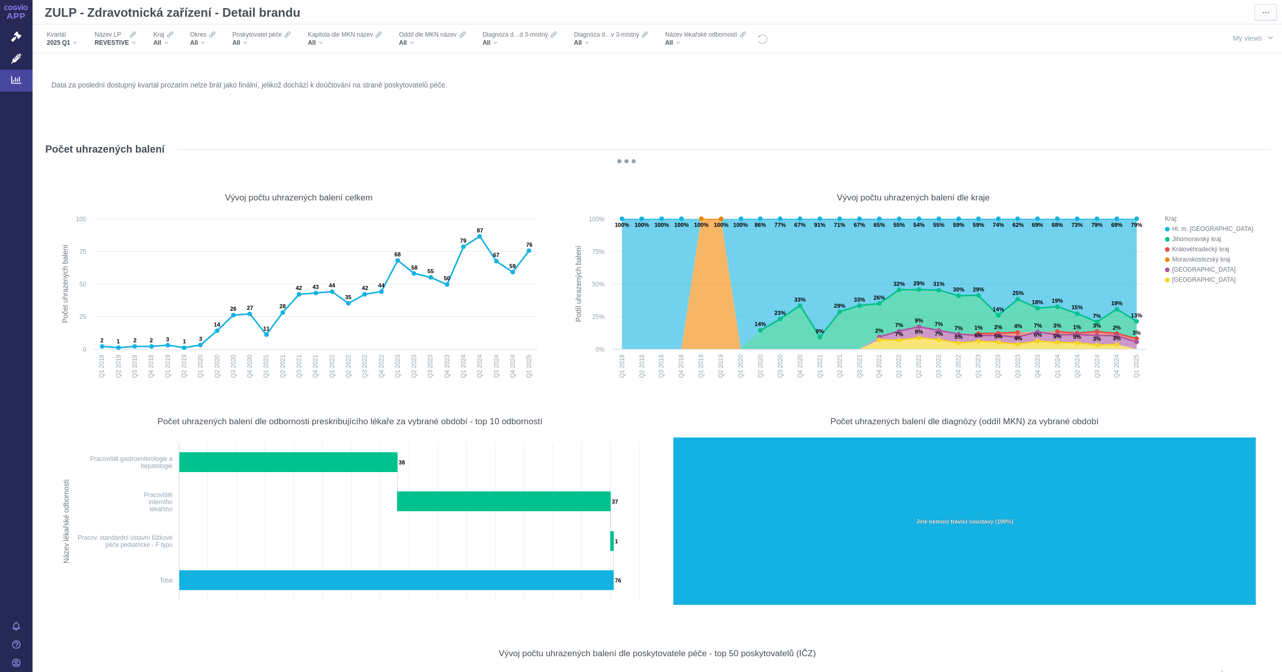
click at [460, 107] on div "Data za poslední dostupný kvartál prozatím nelze brát jako finální, jelikož doc…" at bounding box center [657, 102] width 1217 height 49
click at [666, 162] on icon "@keyframes GDC-pop { 0%, 80%, 100% { transform: scale(0); } 40% { transform: sc…" at bounding box center [626, 161] width 1162 height 4
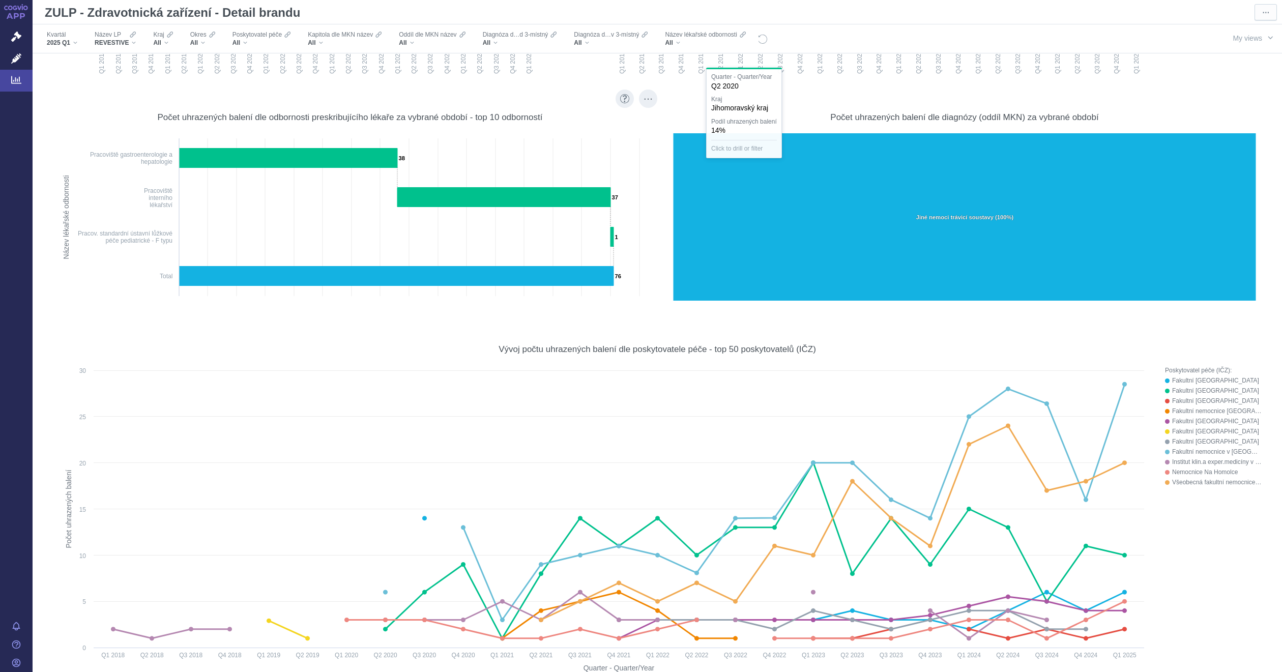
scroll to position [305, 0]
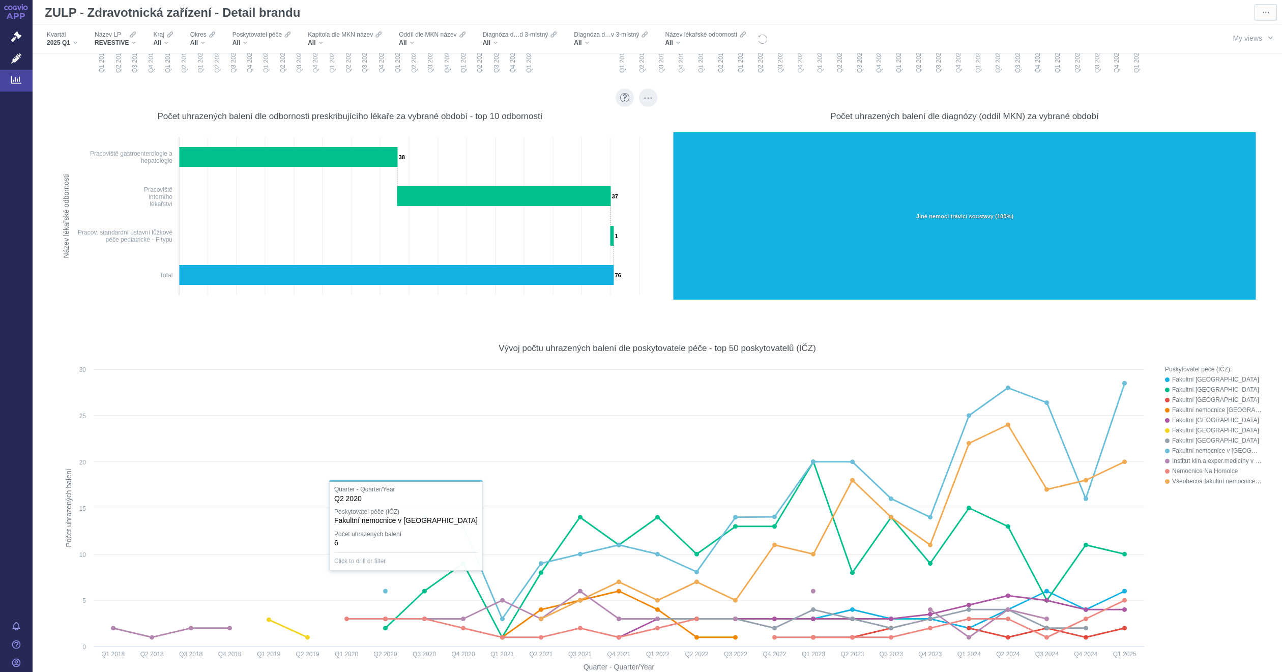
click at [74, 298] on rect at bounding box center [350, 217] width 588 height 170
click at [929, 333] on div "Vývoj počtu uhrazených balení dle poskytovatele péče - top 50 poskytovatelů (IČ…" at bounding box center [657, 504] width 1208 height 346
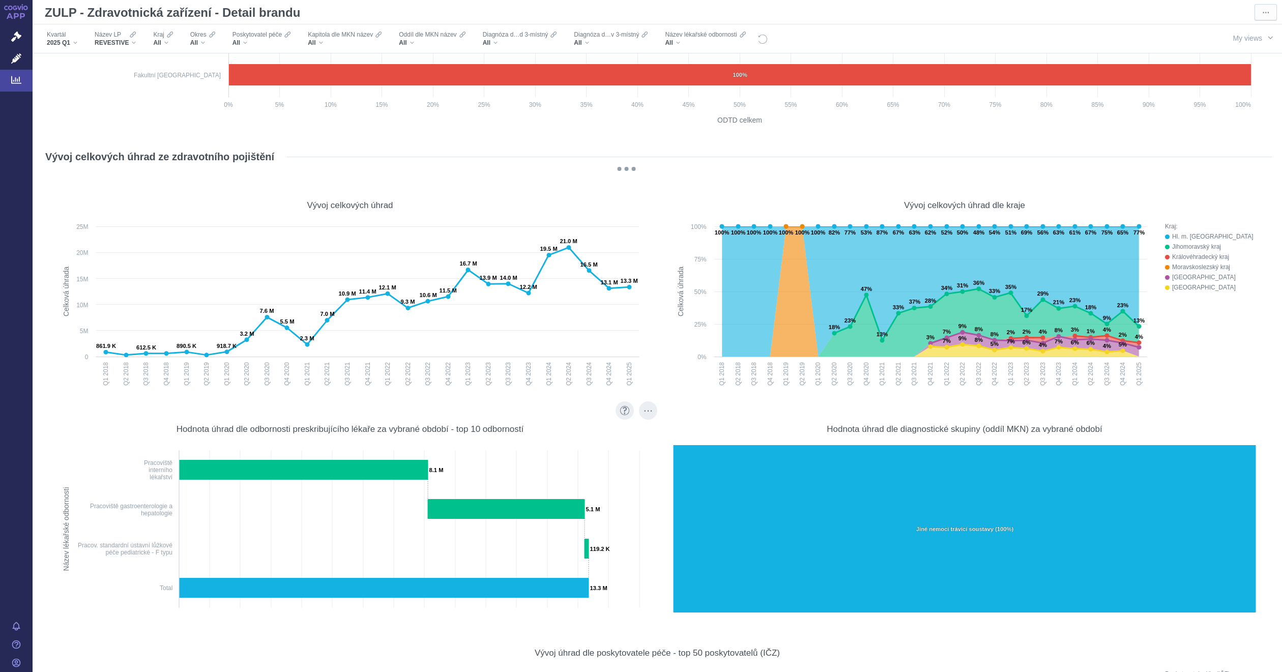
scroll to position [6655, 0]
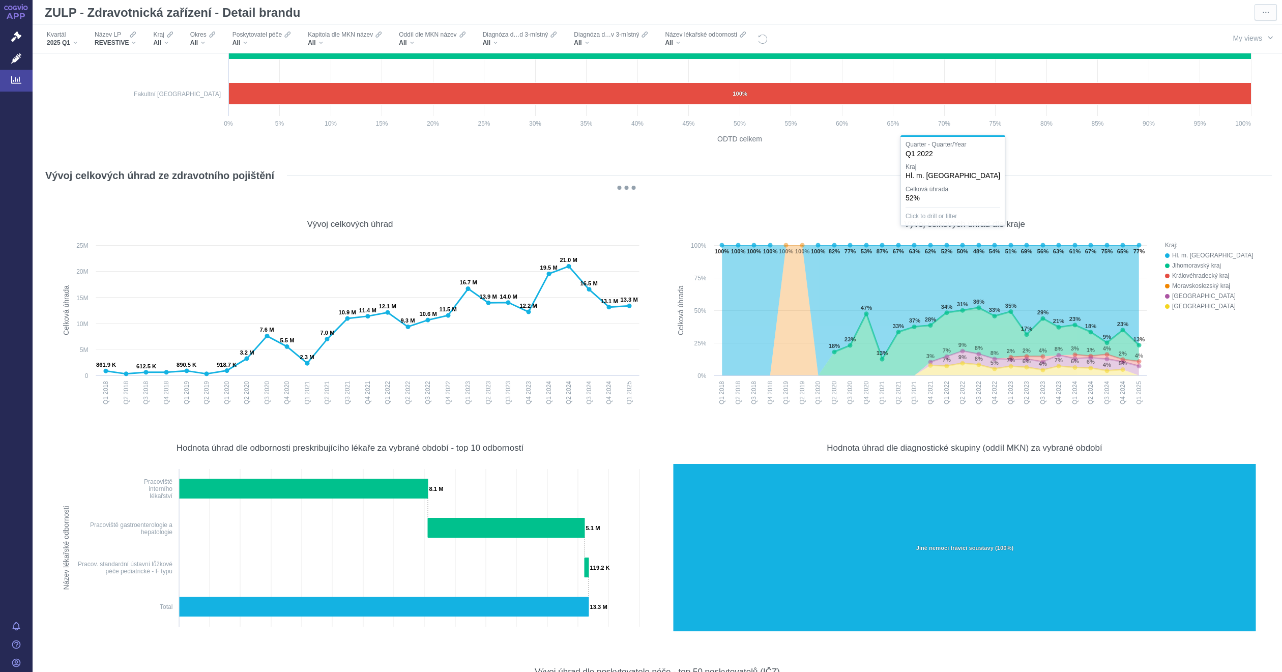
click at [1039, 168] on div "Vývoj celkových úhrad ze zdravotního pojištění" at bounding box center [657, 175] width 1229 height 16
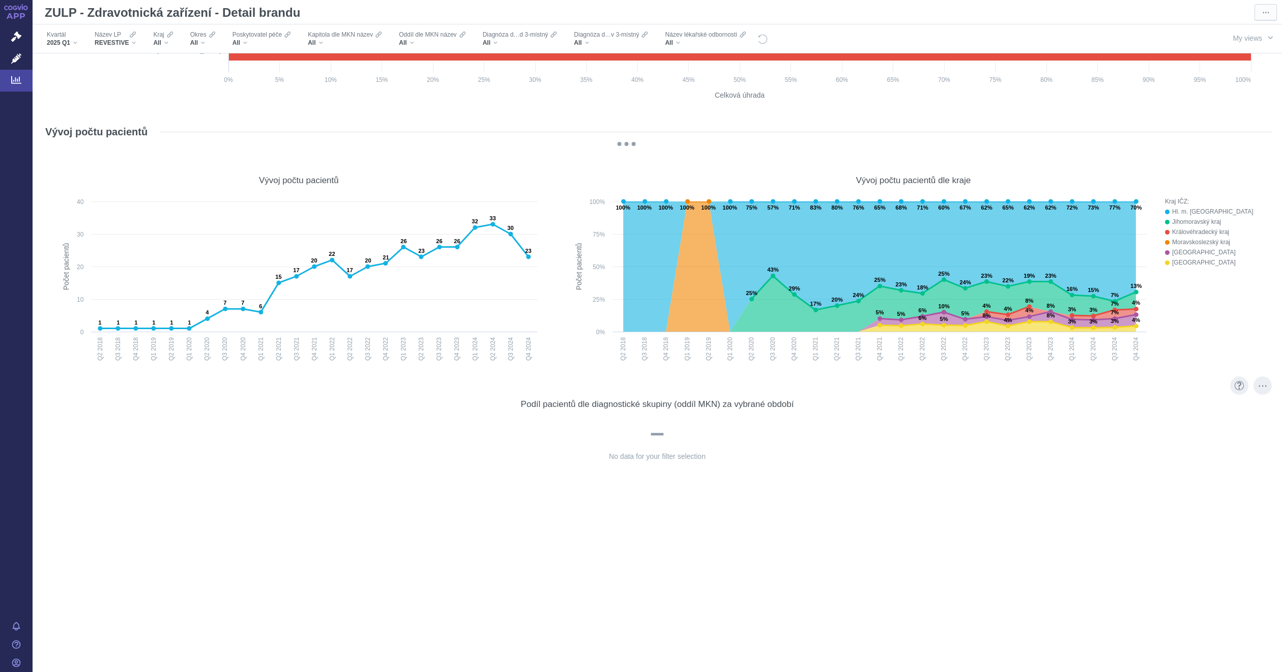
scroll to position [10012, 0]
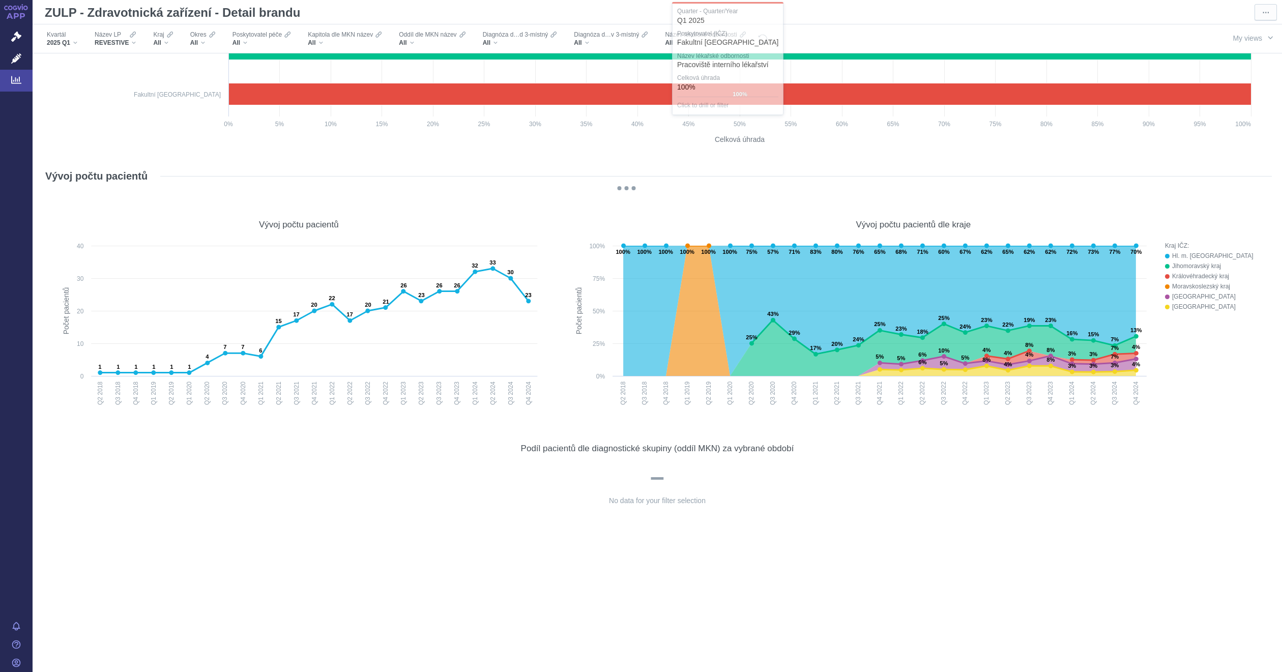
click at [1192, 188] on icon "@keyframes GDC-pop { 0%, 80%, 100% { transform: scale(0); } 40% { transform: sc…" at bounding box center [626, 188] width 1162 height 4
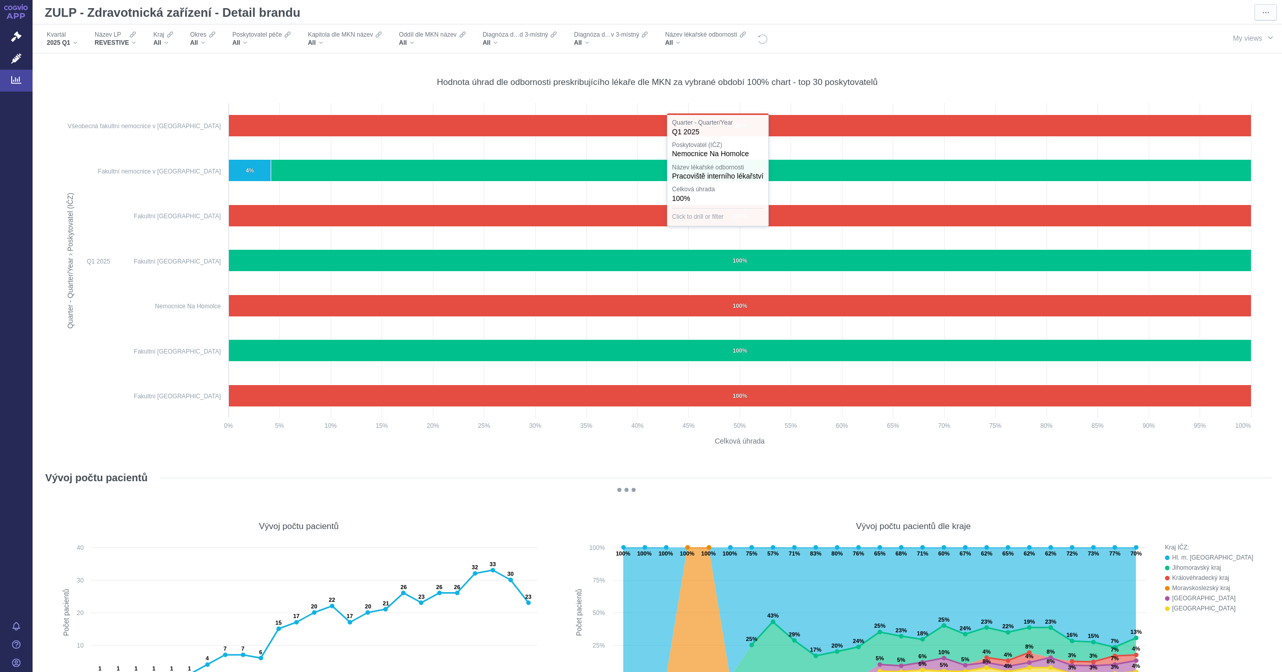
scroll to position [9707, 0]
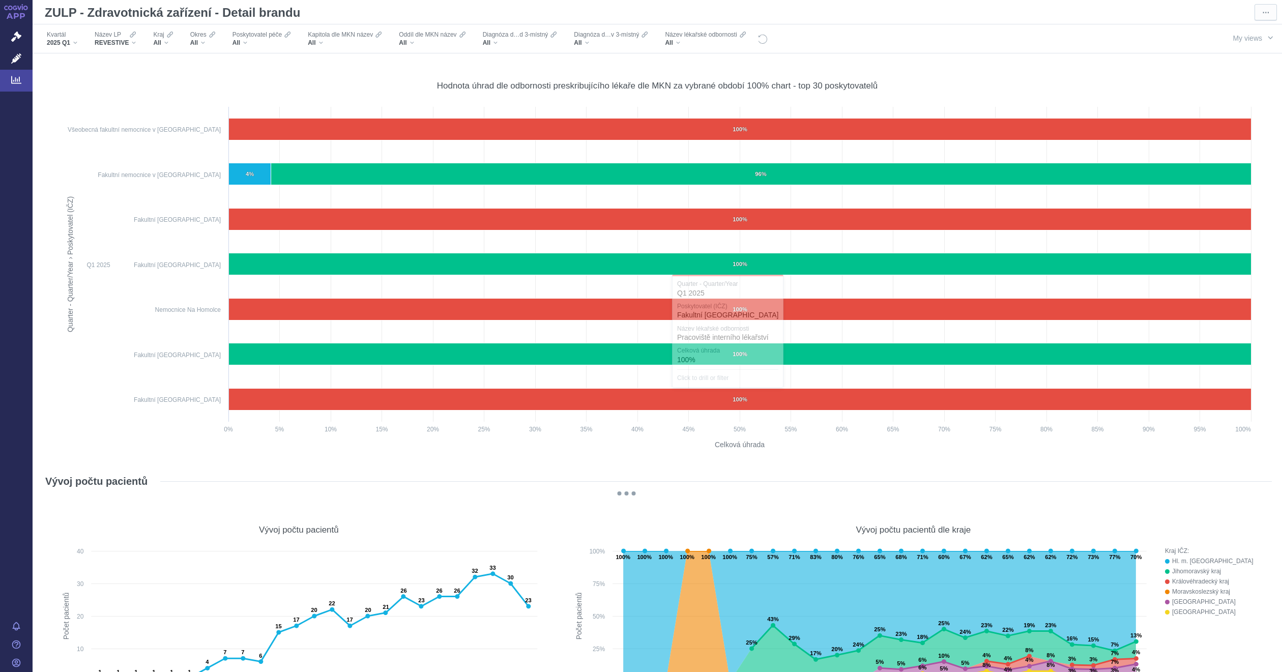
click at [1234, 481] on div "Vývoj počtu pacientů" at bounding box center [657, 481] width 1229 height 16
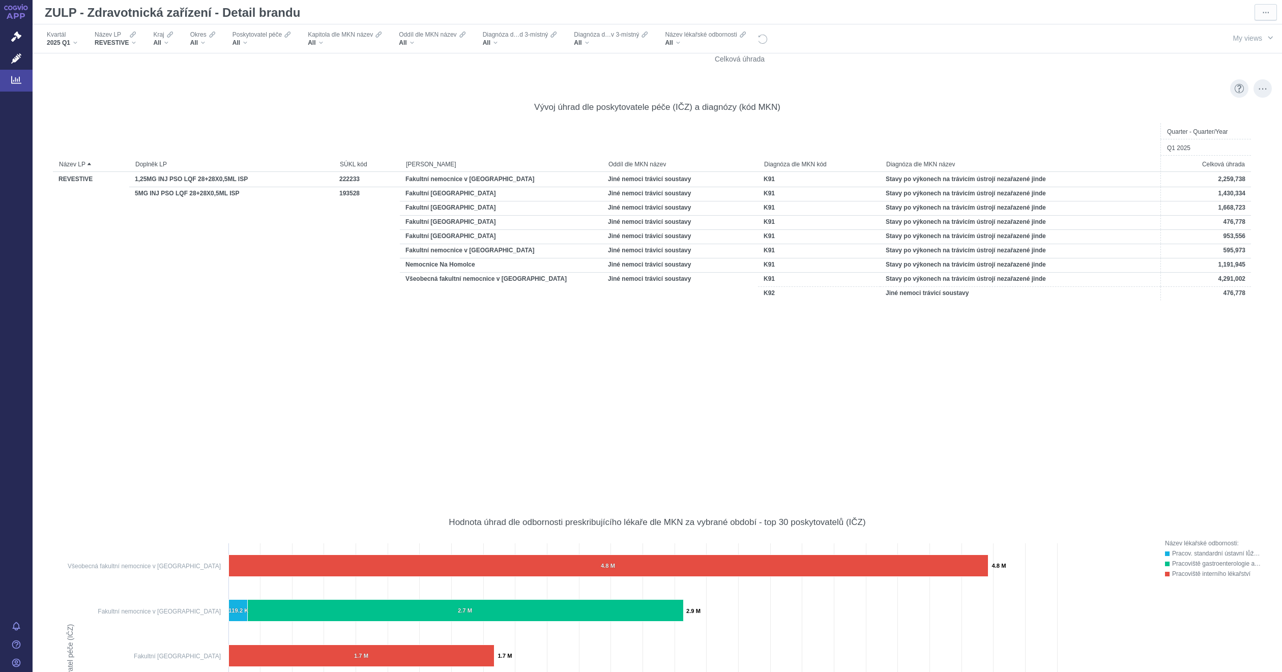
scroll to position [8715, 0]
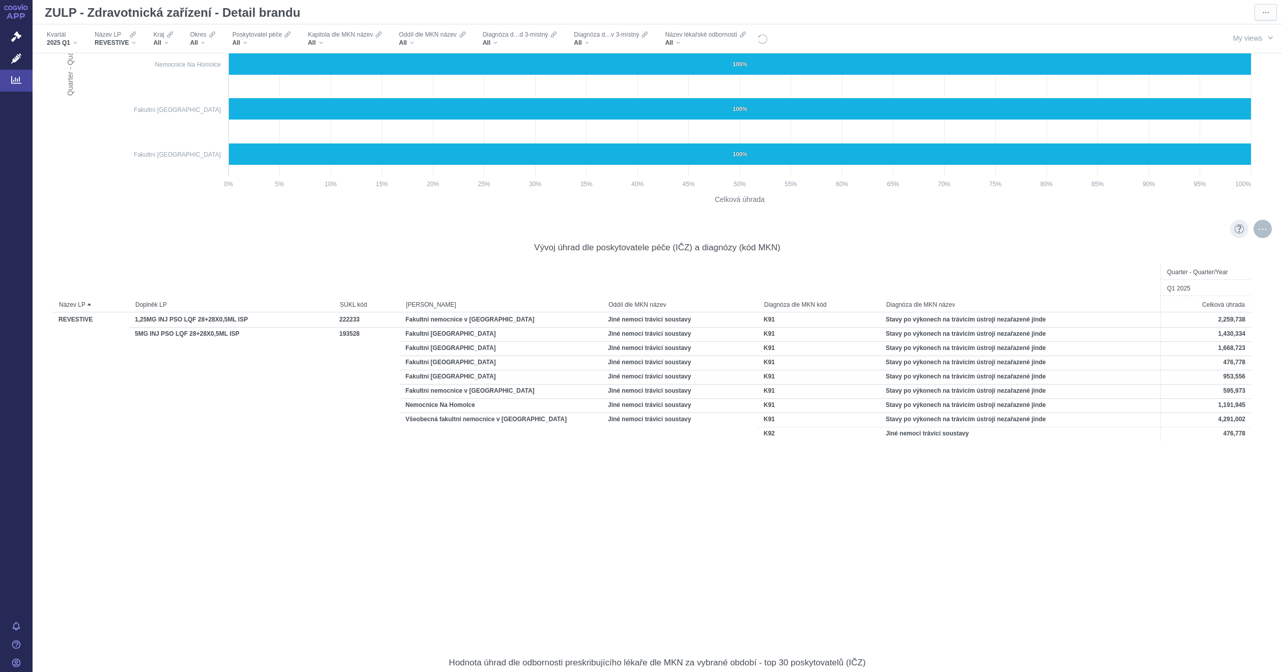
click at [1253, 227] on div "More actions" at bounding box center [1262, 229] width 18 height 18
click at [1150, 254] on span "Export" at bounding box center [1167, 251] width 111 height 10
click at [1166, 293] on div "Formatted (XLSX)" at bounding box center [1168, 291] width 127 height 13
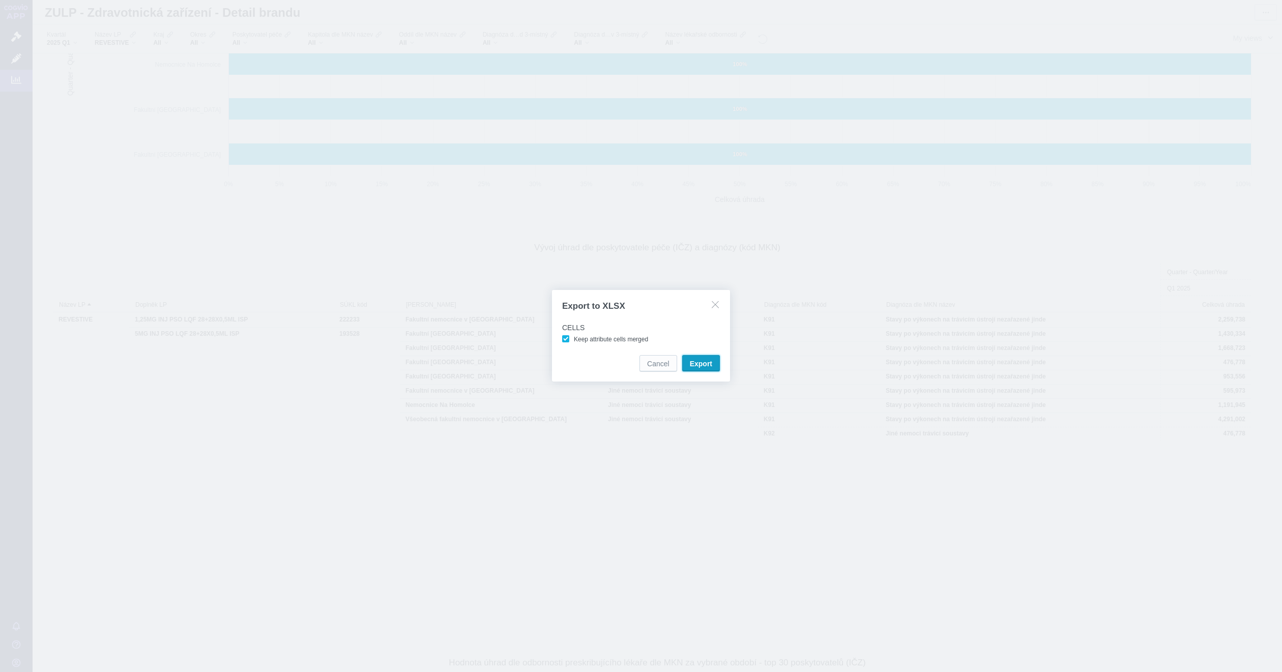
click at [699, 366] on span "Export" at bounding box center [701, 364] width 22 height 10
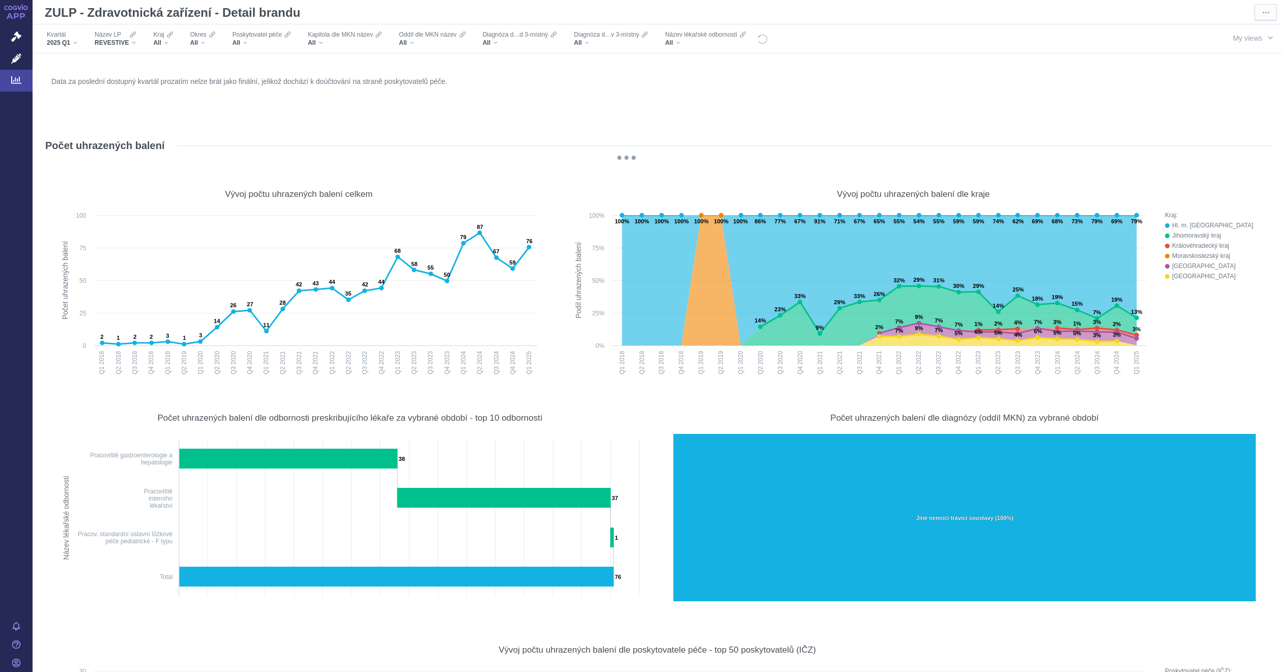
scroll to position [0, 0]
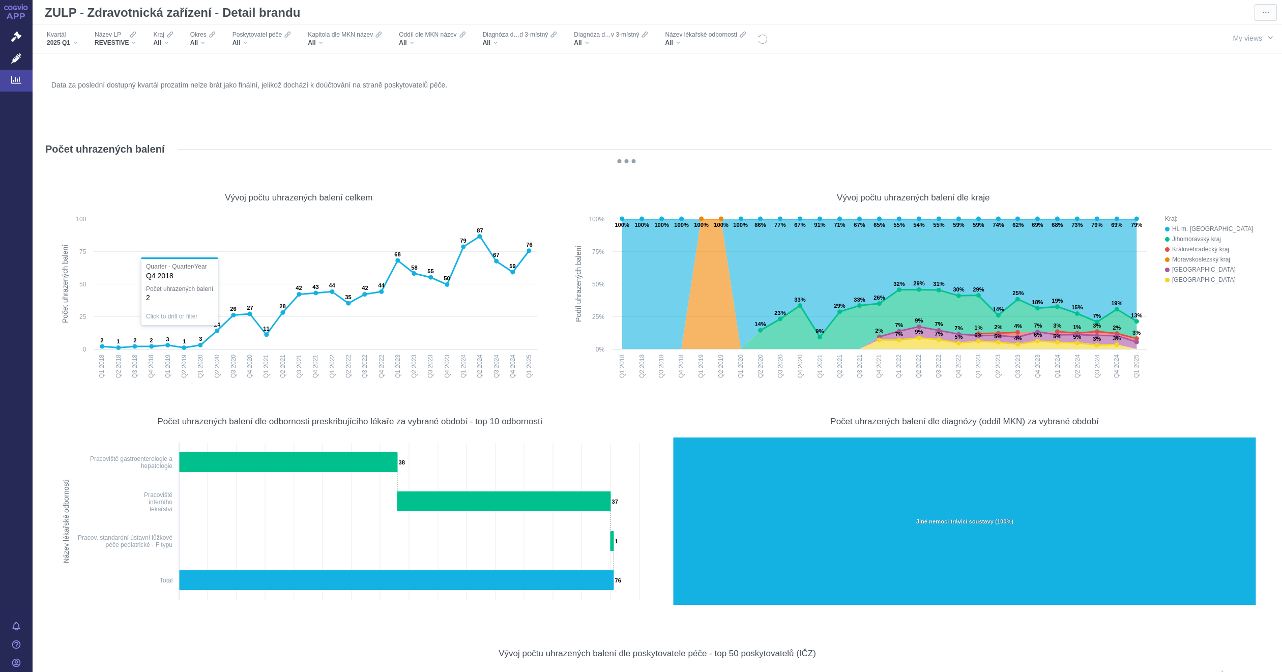
click at [228, 148] on div "Počet uhrazených balení" at bounding box center [657, 149] width 1229 height 16
click at [525, 252] on icon at bounding box center [528, 250] width 7 height 7
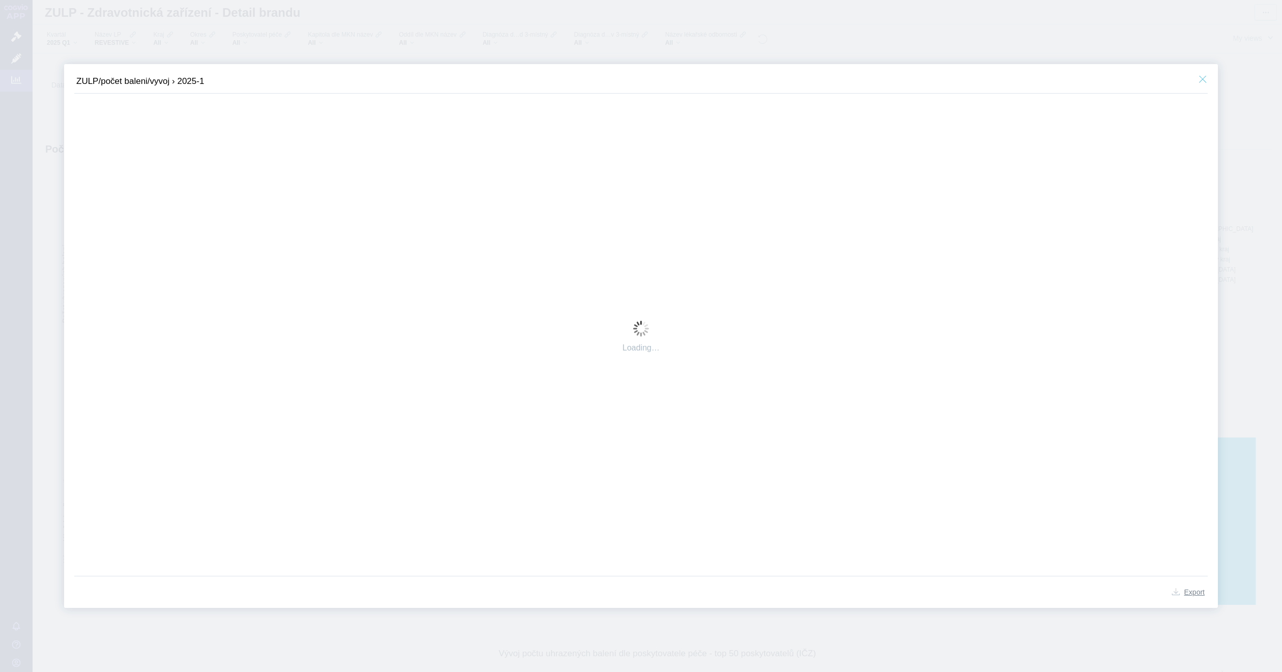
click at [1204, 78] on button "button" at bounding box center [1202, 79] width 16 height 15
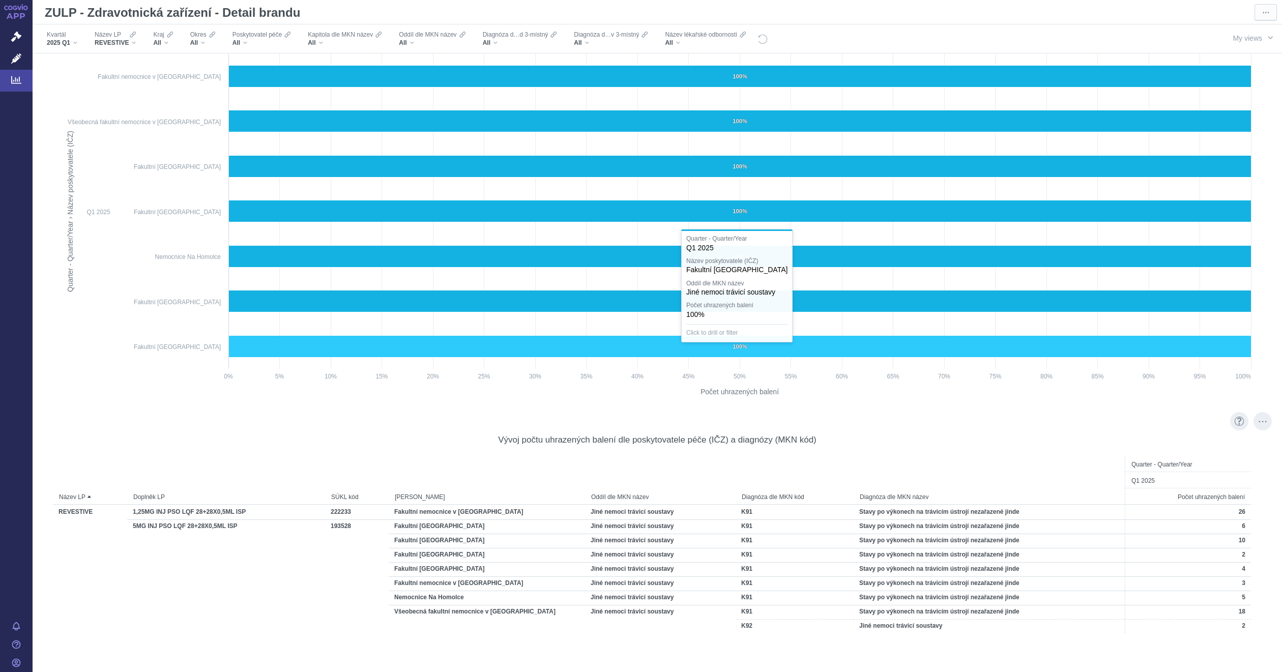
scroll to position [1907, 0]
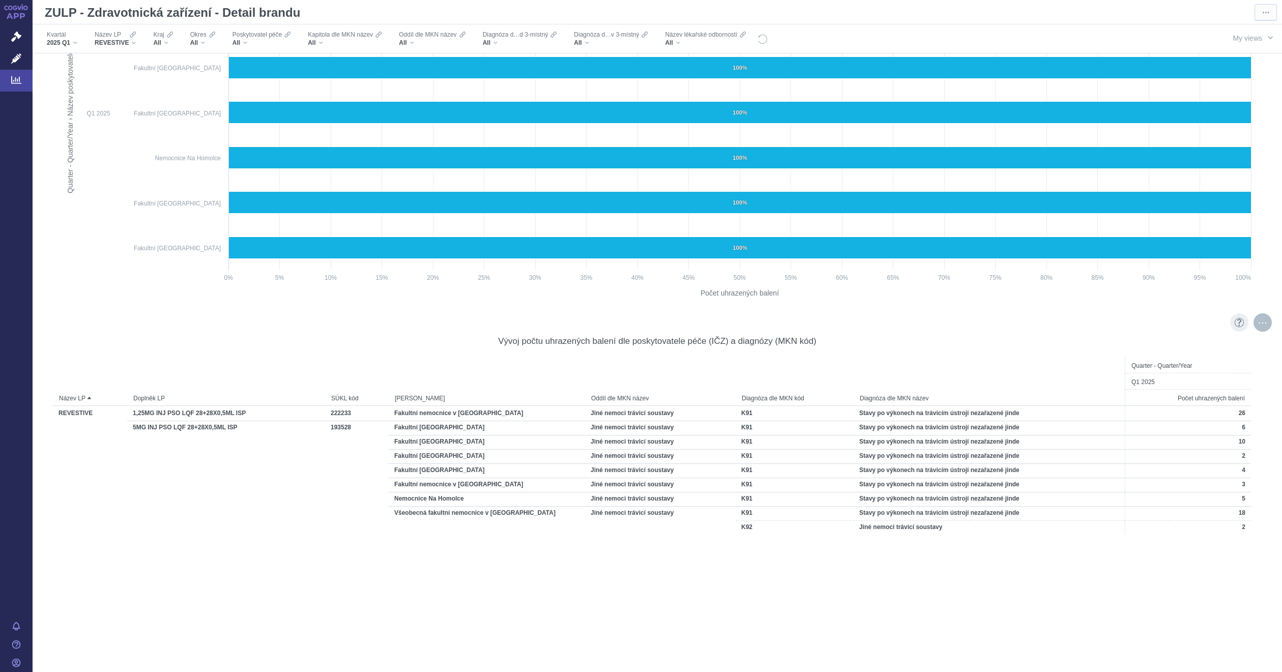
click at [1253, 320] on div "More actions" at bounding box center [1262, 322] width 18 height 18
click at [1146, 341] on span "Export" at bounding box center [1167, 345] width 111 height 10
click at [1148, 383] on div "Formatted (XLSX)" at bounding box center [1168, 385] width 127 height 13
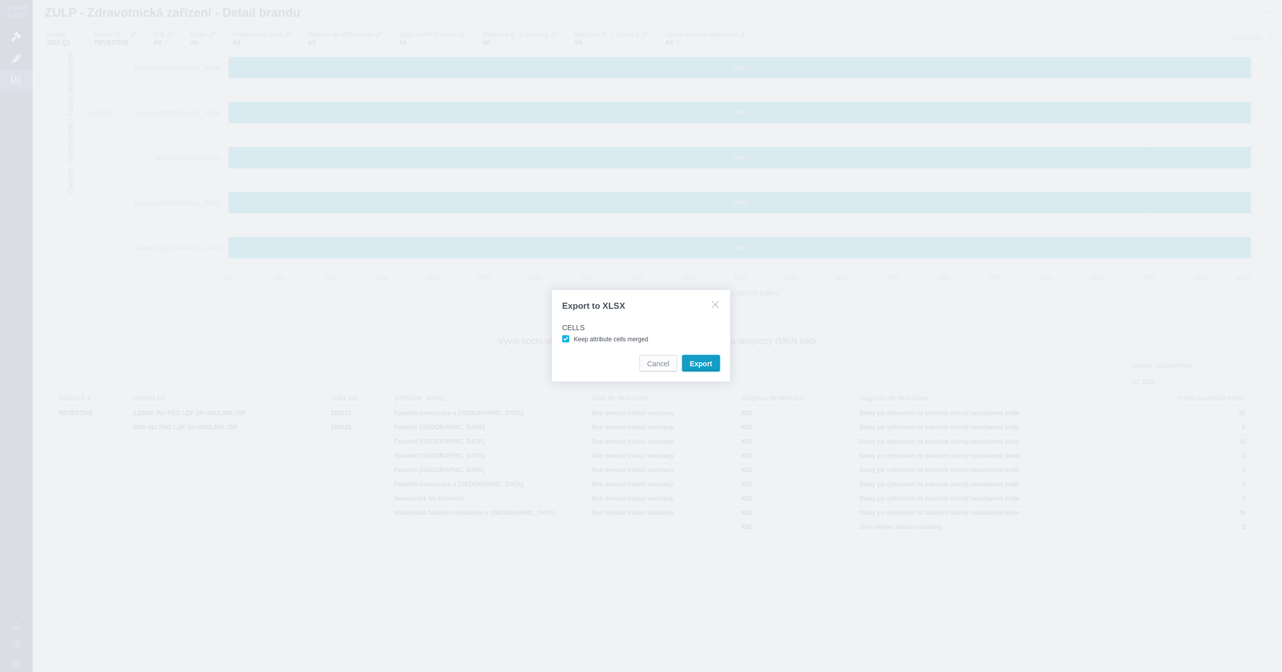
click at [695, 362] on span "Export" at bounding box center [701, 364] width 22 height 10
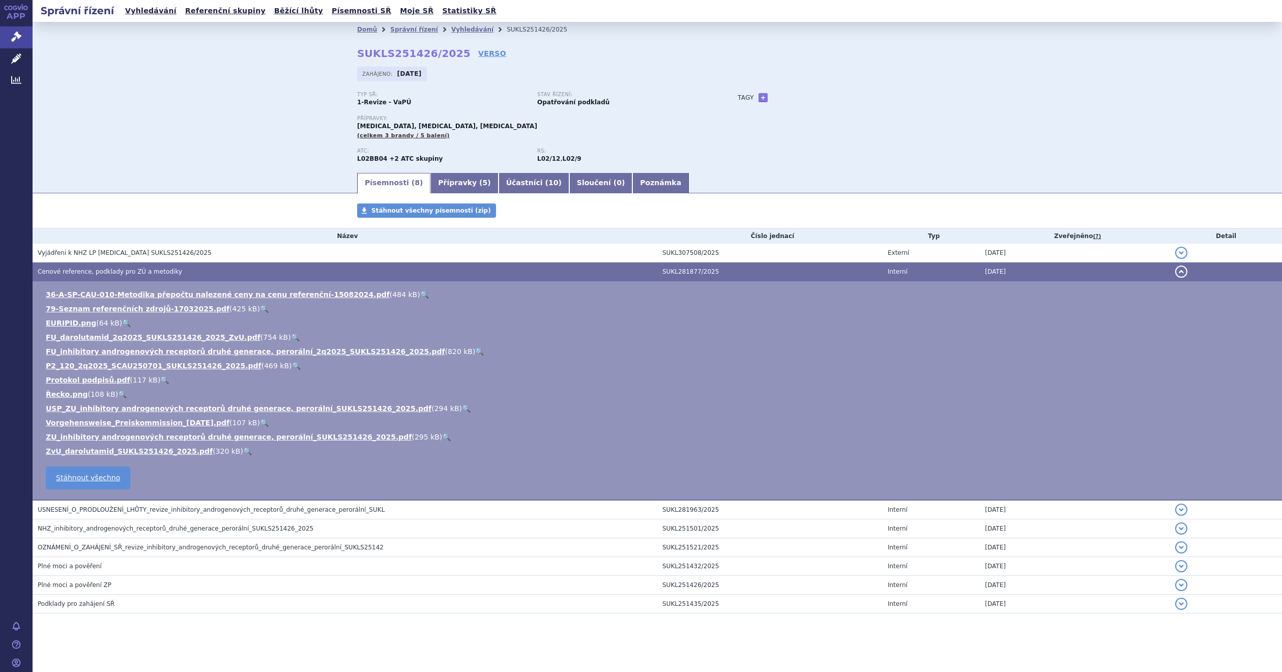
click at [454, 23] on li "Vyhledávání" at bounding box center [478, 29] width 55 height 15
click at [452, 27] on link "Vyhledávání" at bounding box center [472, 29] width 42 height 7
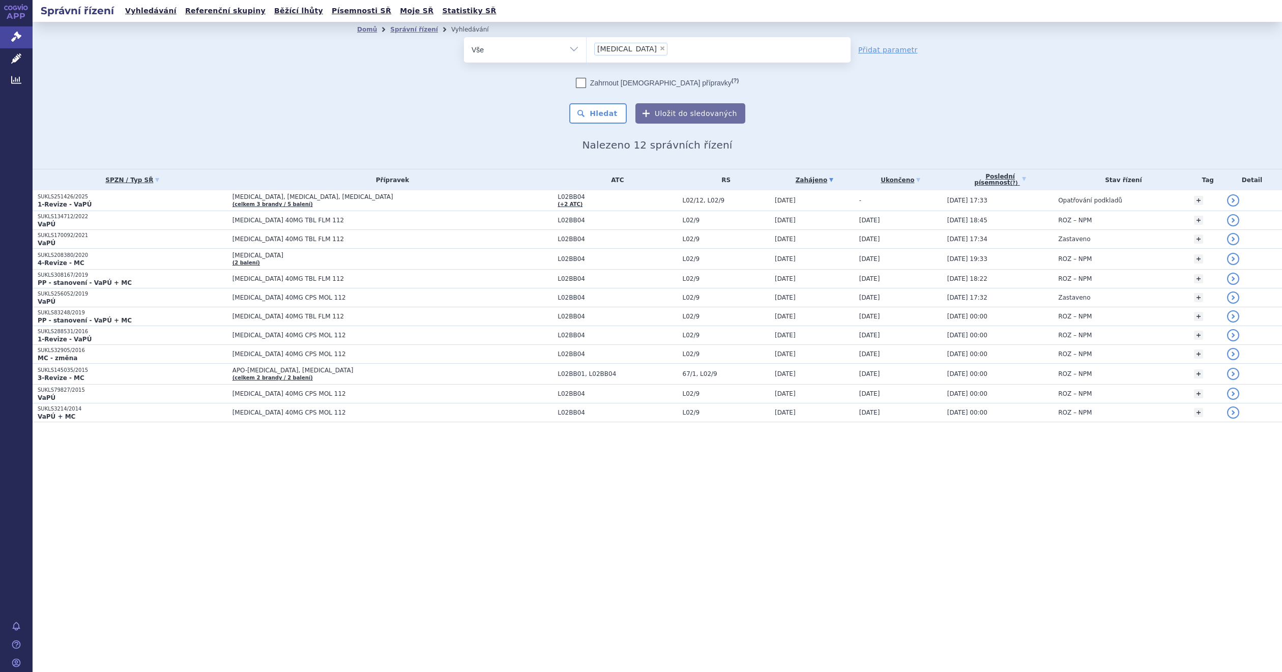
click at [659, 47] on span "×" at bounding box center [662, 48] width 6 height 6
click at [586, 47] on select "[MEDICAL_DATA]" at bounding box center [586, 49] width 1 height 25
select select
click at [606, 49] on ul at bounding box center [717, 47] width 263 height 21
click at [586, 49] on select "[MEDICAL_DATA]" at bounding box center [586, 49] width 1 height 25
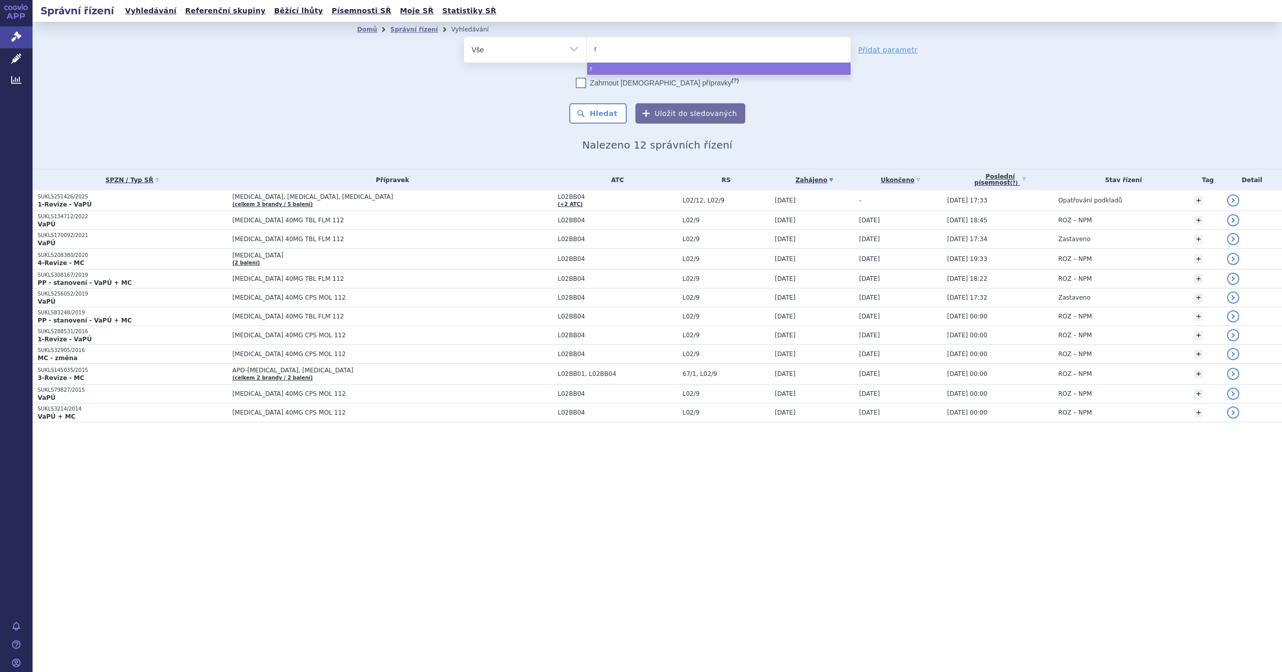
type input "re"
type input "rev"
type input "reve"
type input "revest"
type input "revesti"
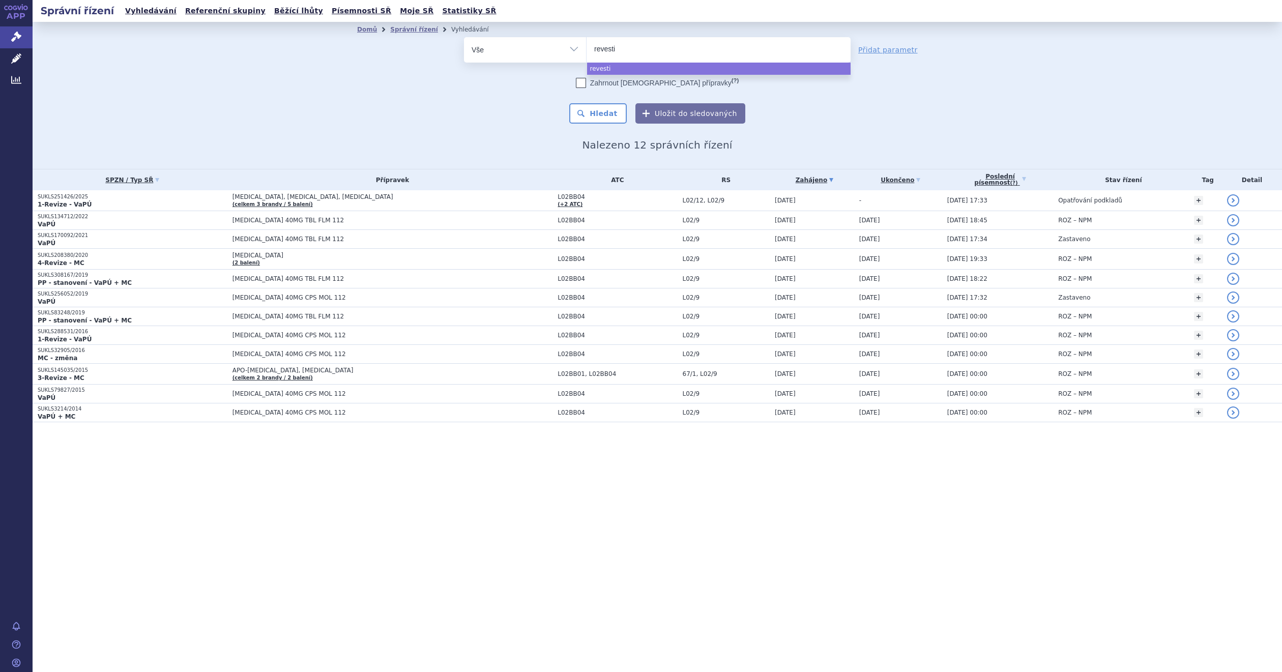
type input "revestiv"
type input "revestive"
select select "revestive"
click at [595, 110] on button "Hledat" at bounding box center [597, 113] width 57 height 20
